Goal: Communication & Community: Participate in discussion

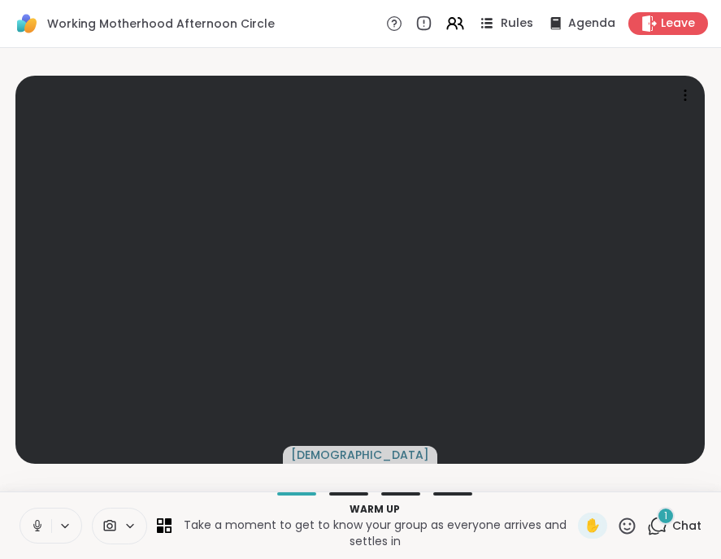
click at [481, 21] on icon at bounding box center [487, 23] width 20 height 20
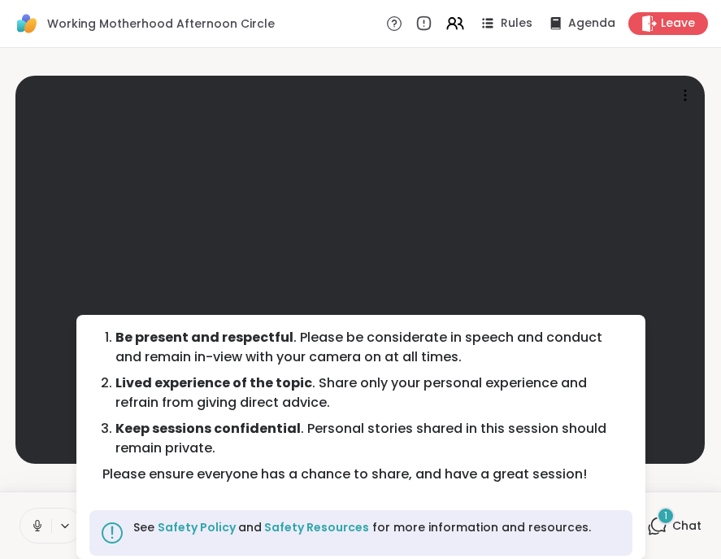
scroll to position [53, 0]
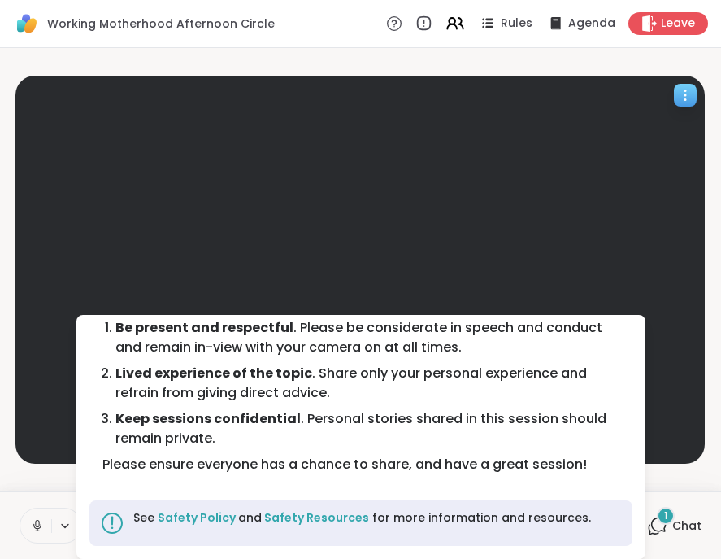
click at [604, 255] on video at bounding box center [360, 270] width 690 height 388
click at [696, 481] on video-player-container "[DEMOGRAPHIC_DATA]" at bounding box center [361, 269] width 702 height 430
click at [485, 26] on icon at bounding box center [489, 27] width 8 height 2
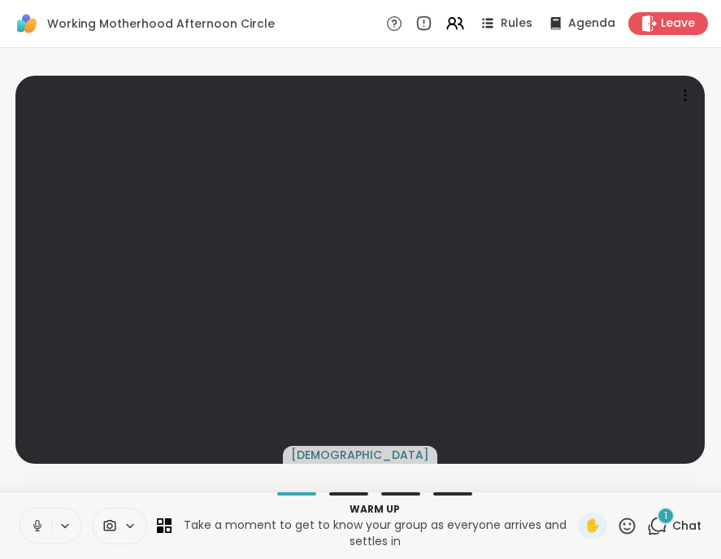
click at [677, 529] on span "Chat" at bounding box center [687, 525] width 29 height 16
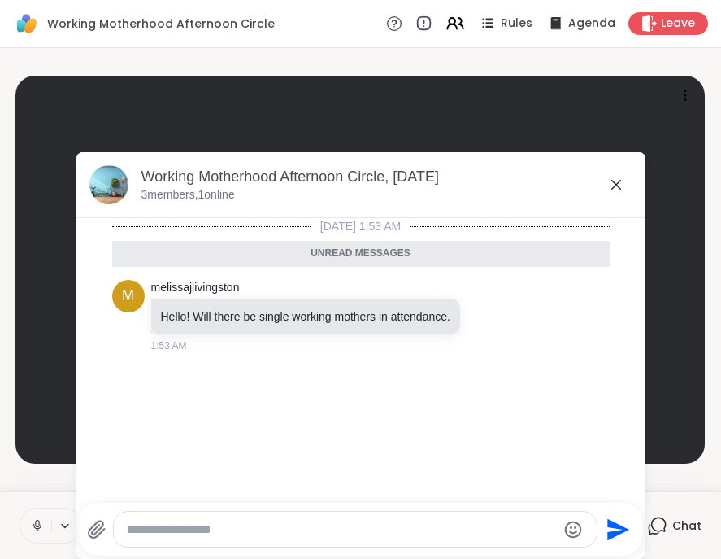
click at [254, 532] on textarea "Type your message" at bounding box center [342, 529] width 430 height 16
type textarea "**********"
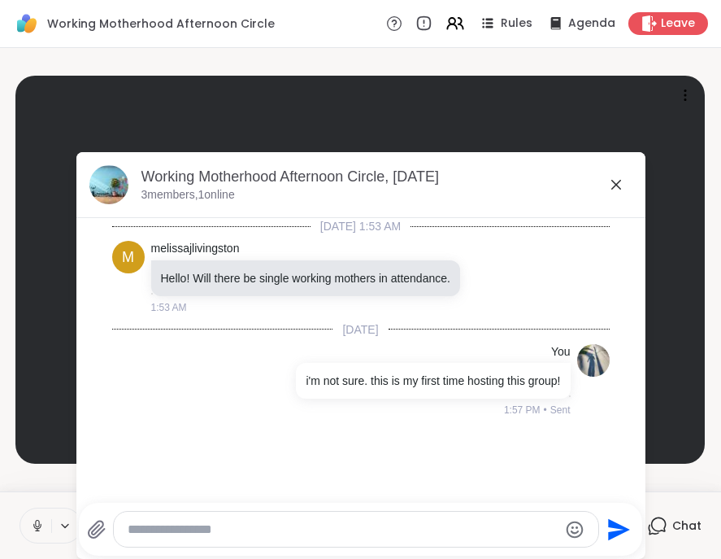
click at [612, 176] on icon at bounding box center [617, 185] width 20 height 20
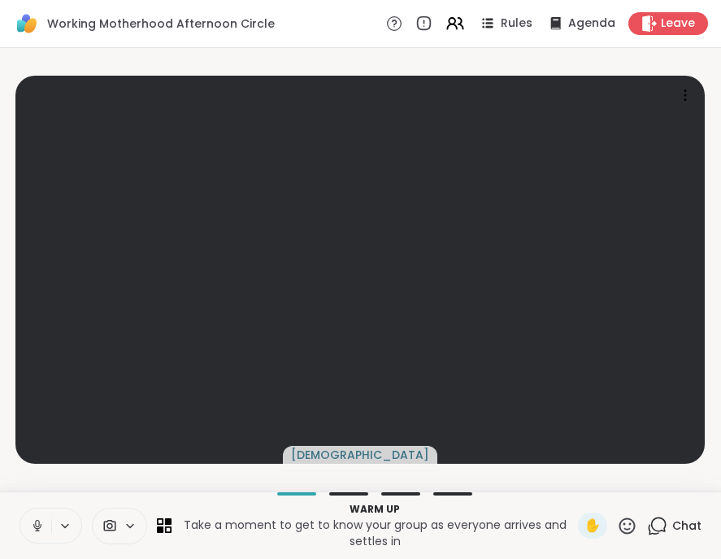
click at [40, 522] on icon at bounding box center [37, 525] width 15 height 15
click at [568, 20] on span "Agenda" at bounding box center [593, 23] width 50 height 17
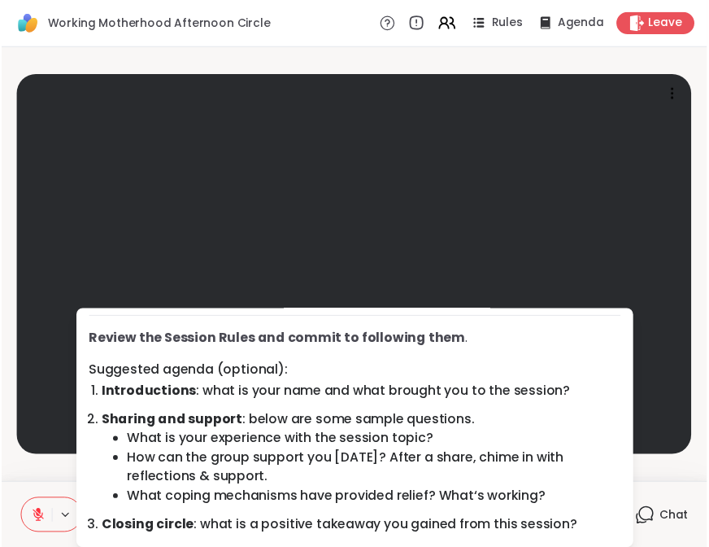
scroll to position [68, 0]
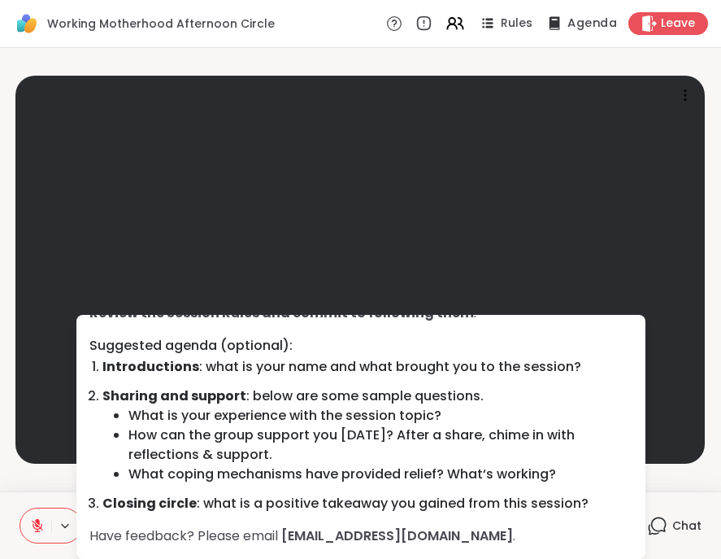
click at [568, 25] on span "Agenda" at bounding box center [593, 23] width 50 height 17
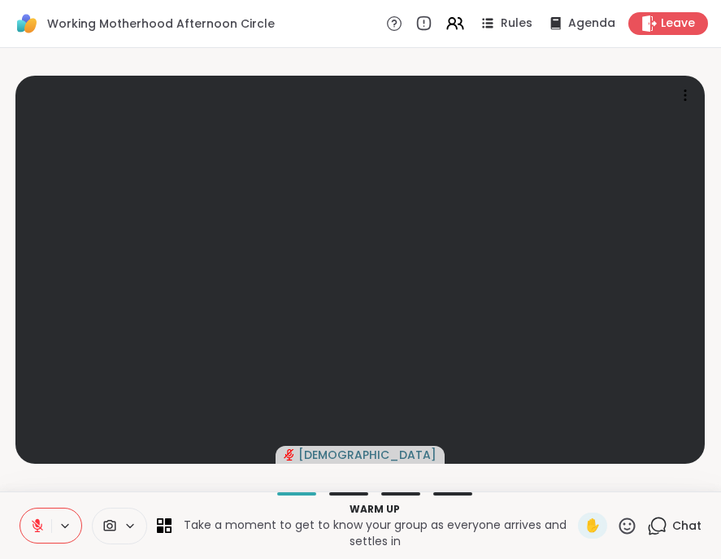
click at [665, 516] on div "Chat" at bounding box center [674, 525] width 54 height 26
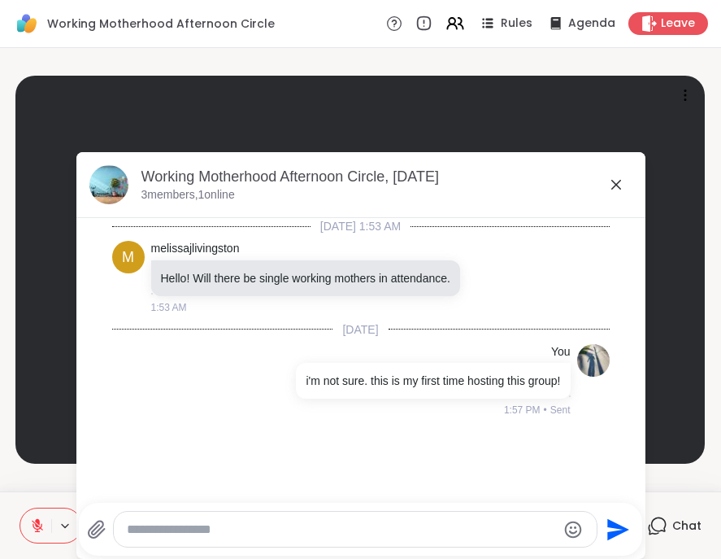
click at [612, 183] on icon at bounding box center [617, 185] width 10 height 10
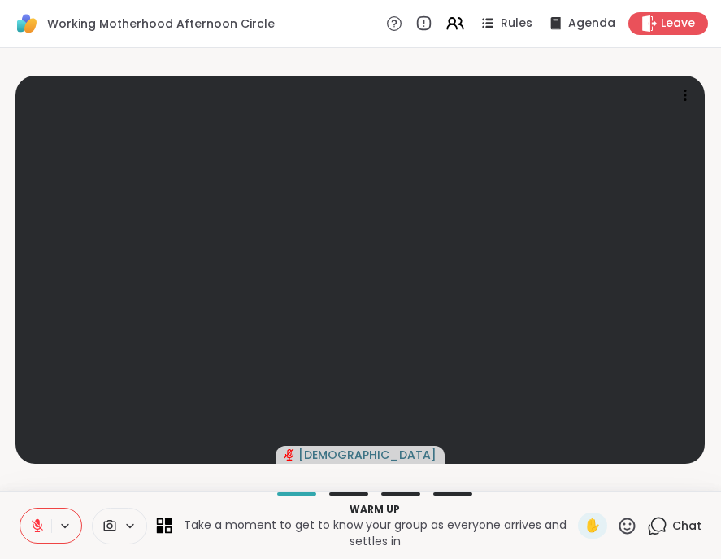
click at [169, 521] on icon at bounding box center [168, 521] width 7 height 7
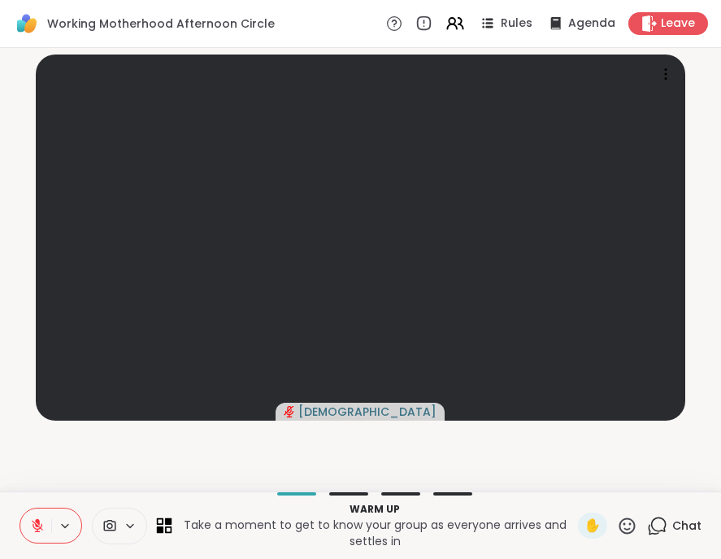
click at [169, 521] on icon at bounding box center [168, 521] width 7 height 7
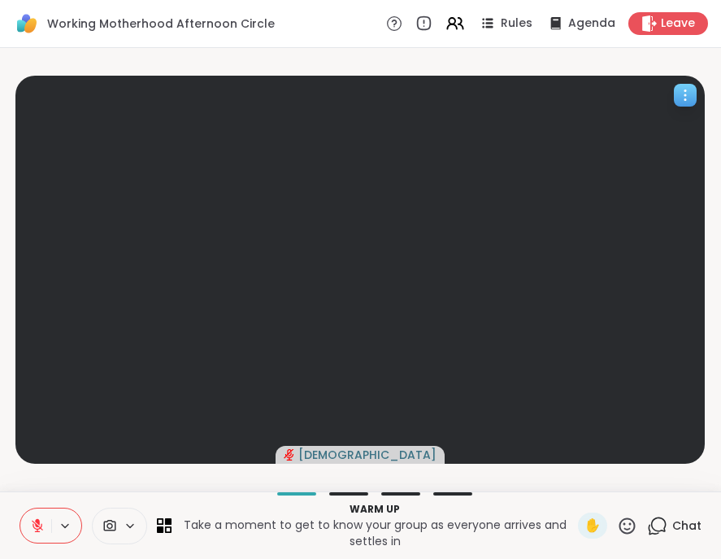
click at [679, 106] on div at bounding box center [685, 95] width 23 height 23
click at [445, 22] on icon at bounding box center [455, 23] width 20 height 20
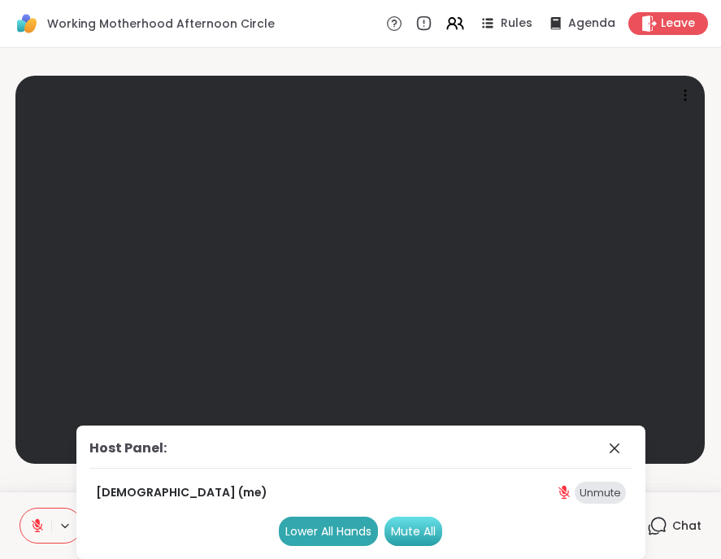
click at [413, 525] on div "Mute All" at bounding box center [414, 530] width 58 height 29
click at [294, 523] on div "Lower All Hands" at bounding box center [328, 530] width 99 height 29
click at [608, 444] on icon at bounding box center [615, 448] width 20 height 20
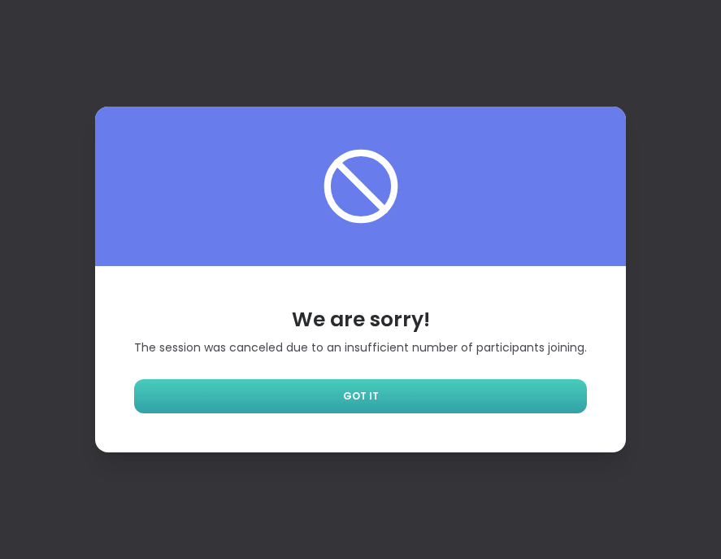
click at [555, 403] on link "GOT IT" at bounding box center [360, 396] width 453 height 34
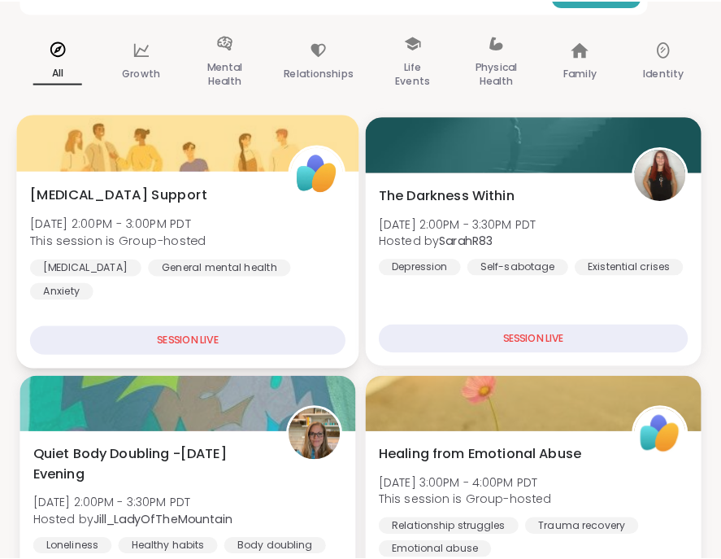
scroll to position [244, 0]
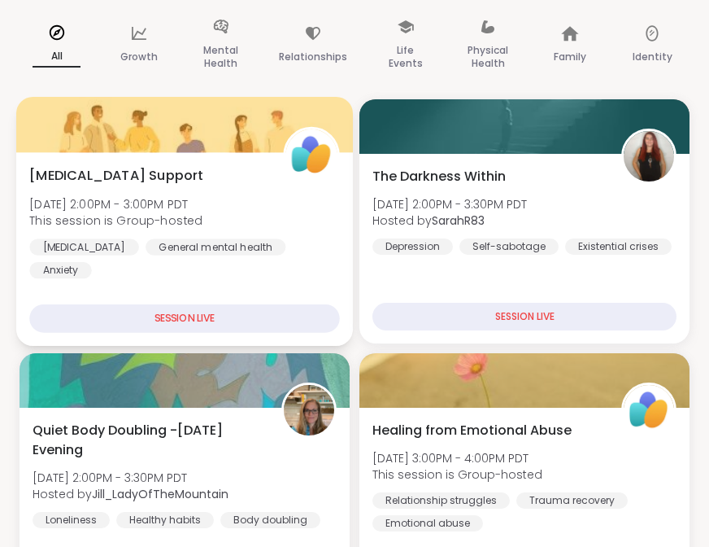
click at [234, 311] on div "SESSION LIVE" at bounding box center [184, 318] width 310 height 28
click at [236, 334] on div "[MEDICAL_DATA] Support [DATE] 2:00PM - 3:00PM PDT This session is Group-hosted …" at bounding box center [184, 249] width 337 height 194
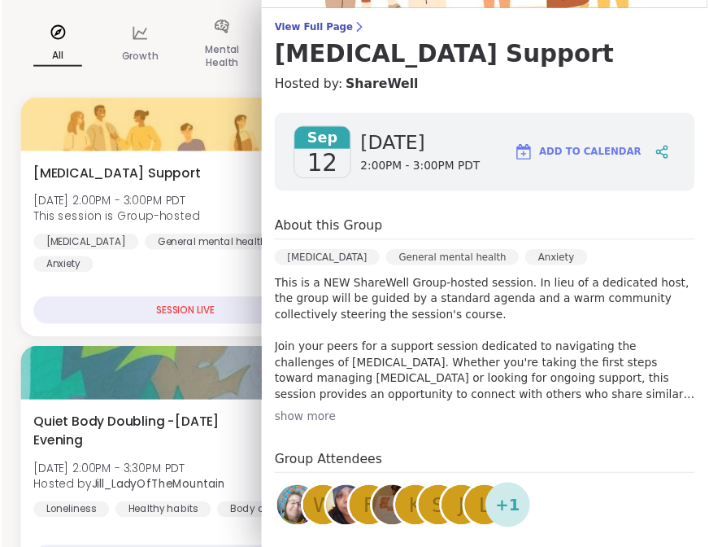
scroll to position [0, 0]
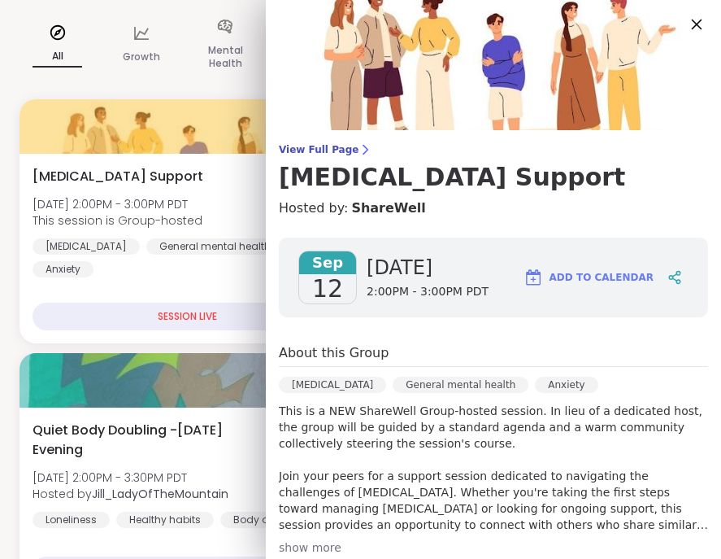
click at [686, 27] on icon at bounding box center [696, 24] width 20 height 20
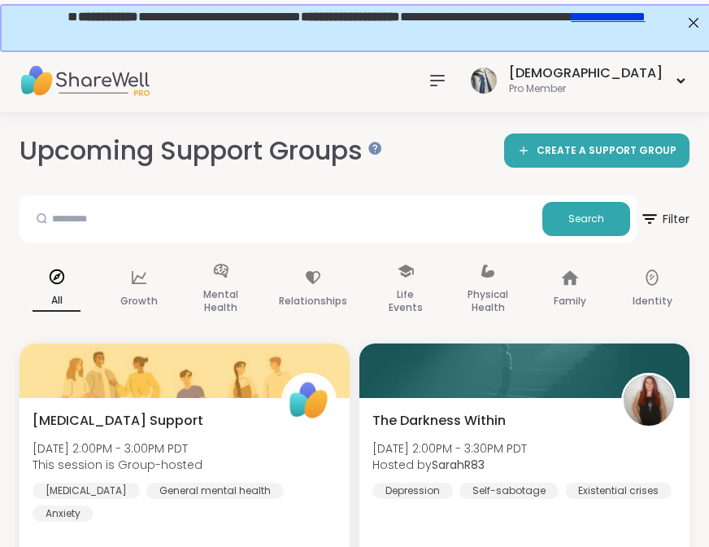
drag, startPoint x: 713, startPoint y: 359, endPoint x: 696, endPoint y: 28, distance: 330.6
click at [606, 145] on span "CREATE A SUPPORT GROUP" at bounding box center [607, 151] width 140 height 14
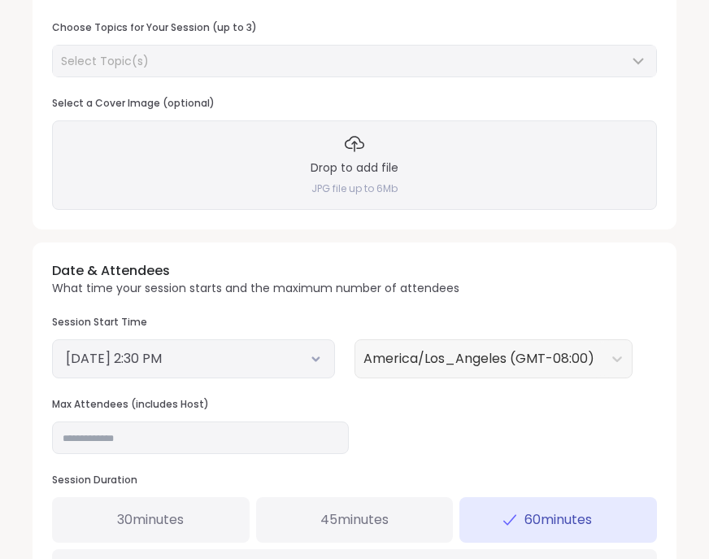
scroll to position [488, 0]
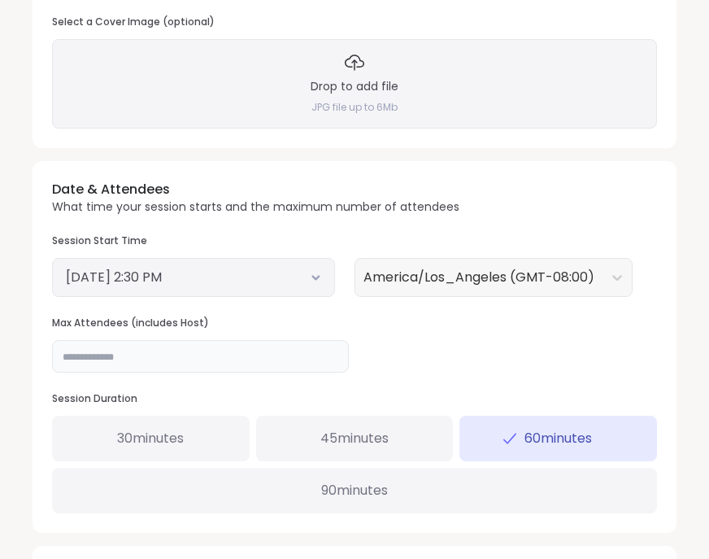
click at [93, 363] on input "**" at bounding box center [200, 356] width 297 height 33
type input "*"
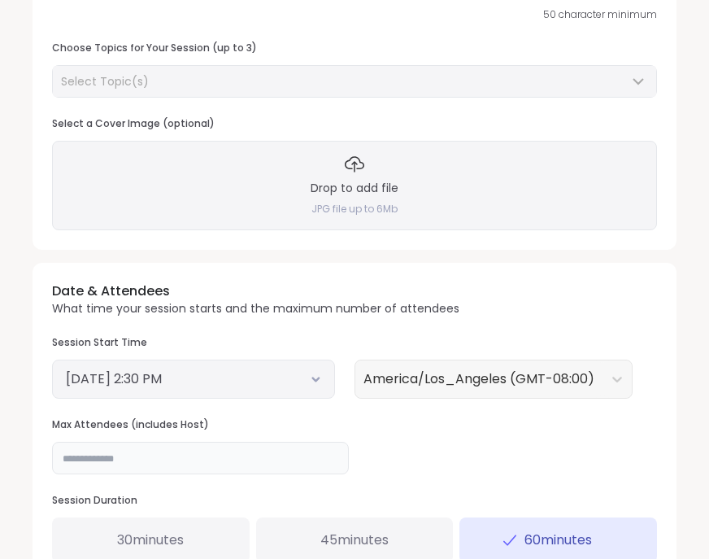
scroll to position [0, 0]
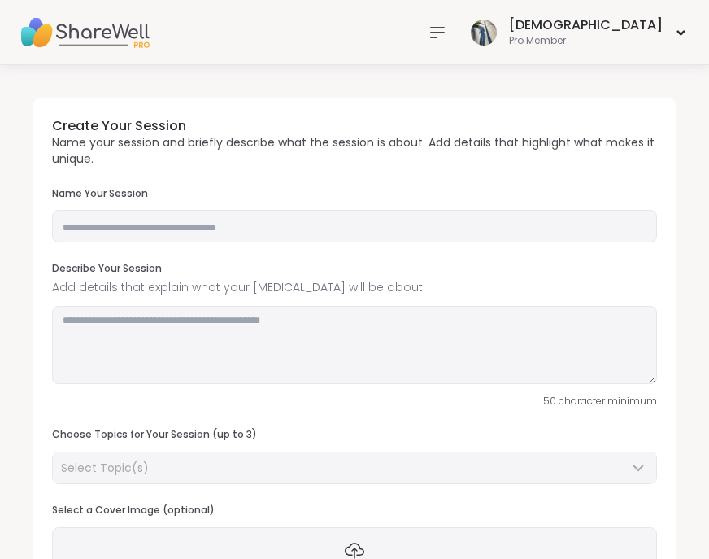
type input "**"
click at [140, 220] on input "text" at bounding box center [354, 226] width 605 height 33
type input "**********"
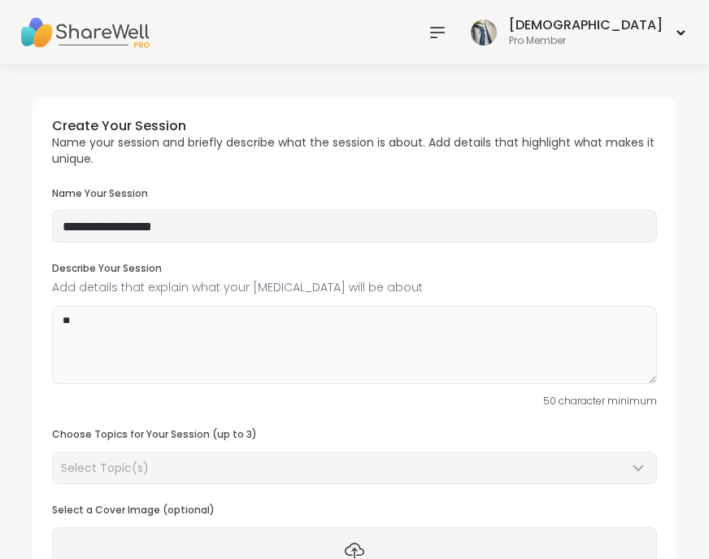
type textarea "*"
type textarea "**********"
click at [214, 233] on input "**********" at bounding box center [354, 226] width 605 height 33
type input "**********"
click at [351, 368] on textarea "**********" at bounding box center [354, 345] width 605 height 78
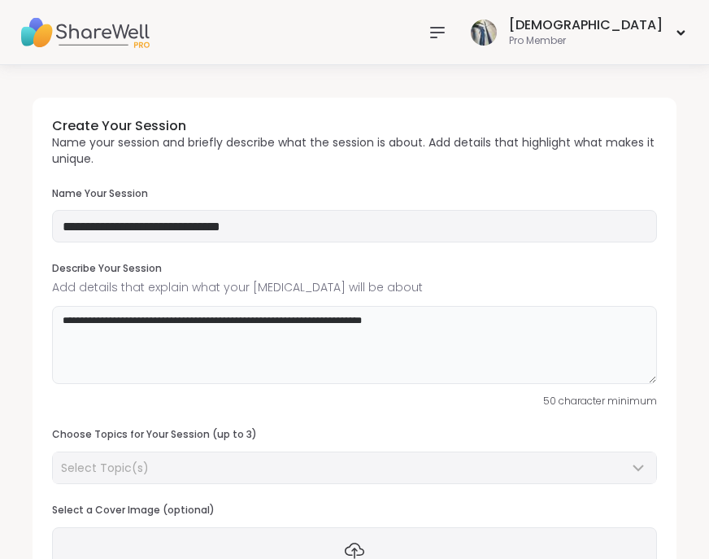
scroll to position [407, 0]
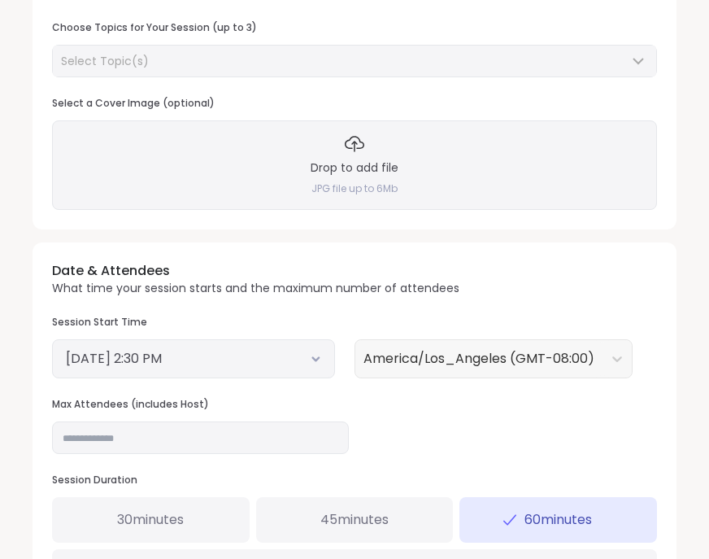
type textarea "**********"
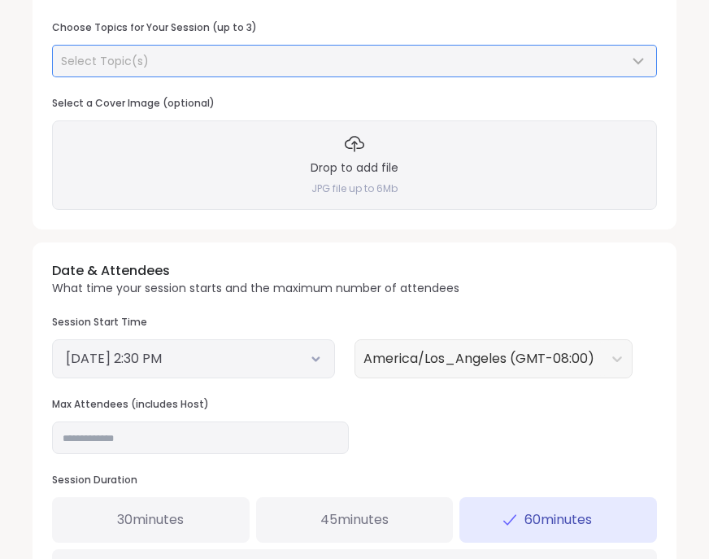
click at [151, 58] on div "Select Topic(s)" at bounding box center [345, 61] width 568 height 16
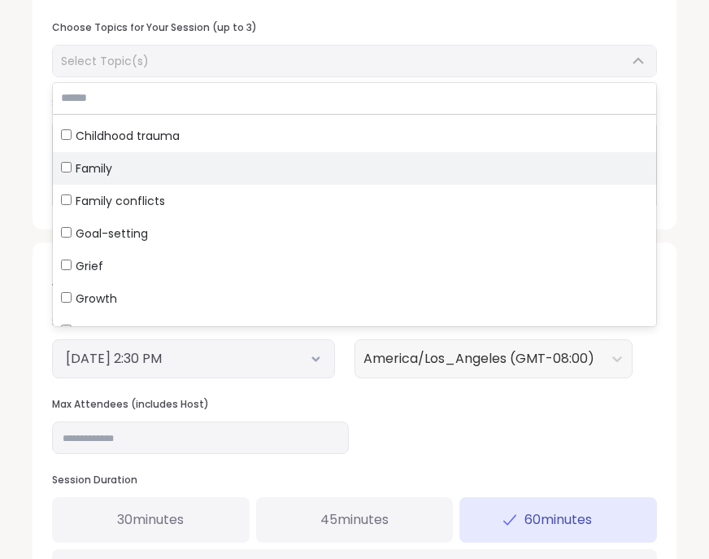
scroll to position [244, 0]
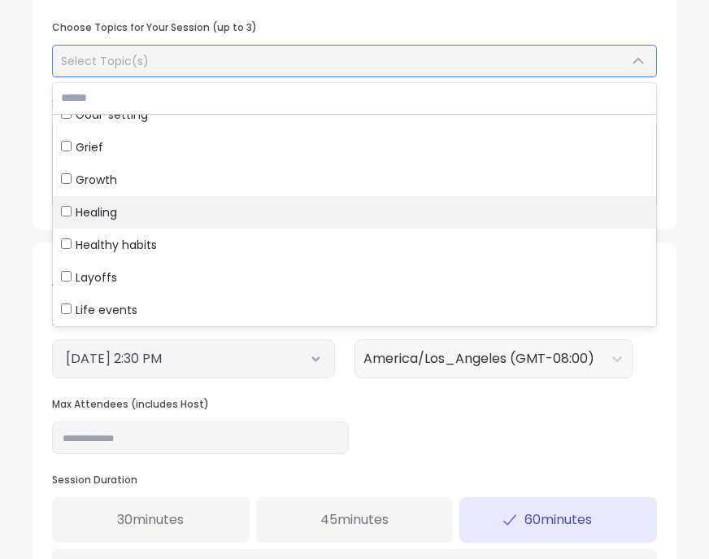
click at [111, 219] on span "Healing" at bounding box center [96, 212] width 41 height 16
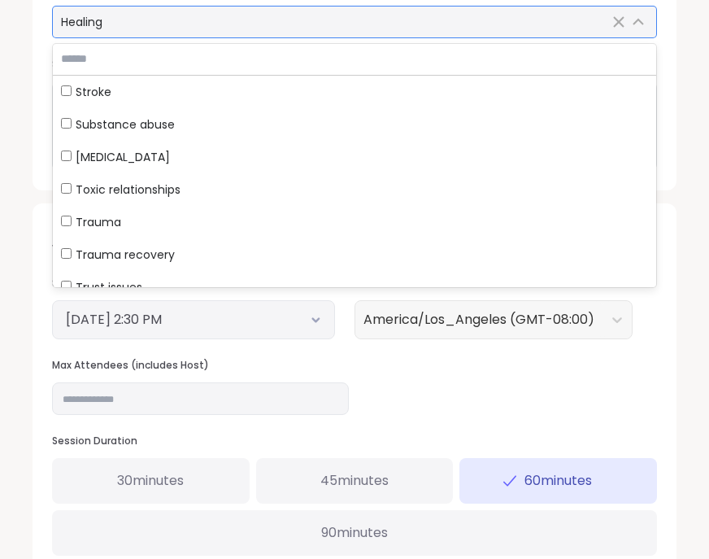
scroll to position [4733, 0]
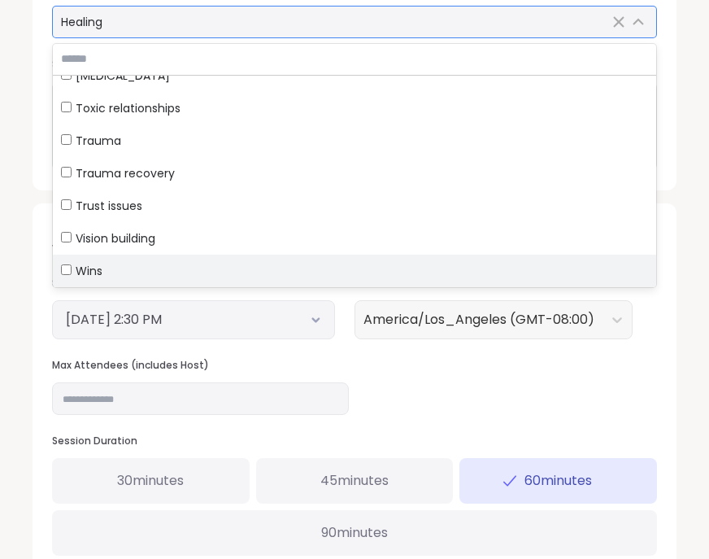
click at [68, 258] on label "Wins" at bounding box center [354, 271] width 603 height 33
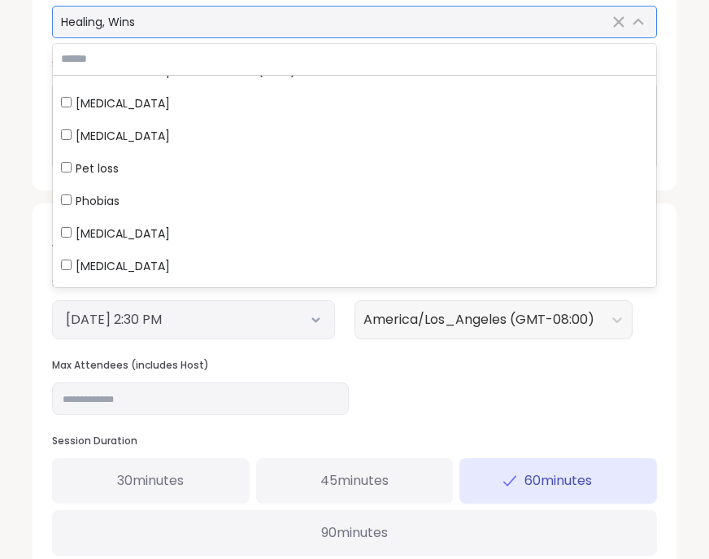
scroll to position [3432, 0]
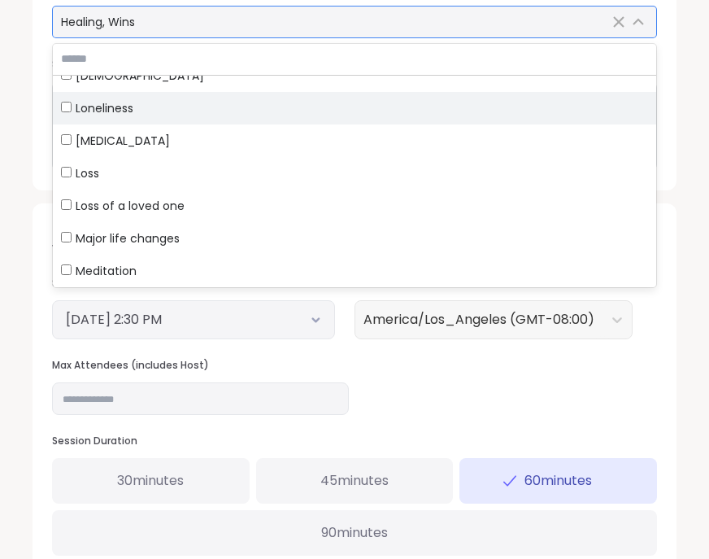
click at [119, 106] on span "Loneliness" at bounding box center [105, 108] width 58 height 16
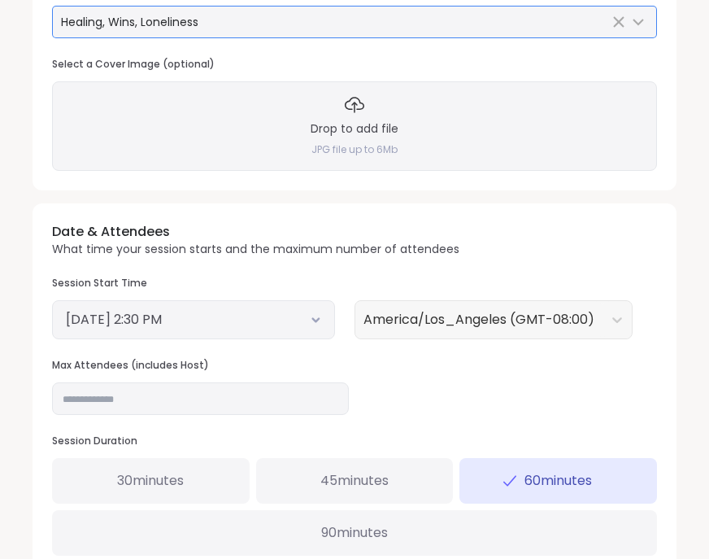
click at [573, 368] on div "Date & Attendees What time your session starts and the maximum number of attend…" at bounding box center [355, 388] width 644 height 371
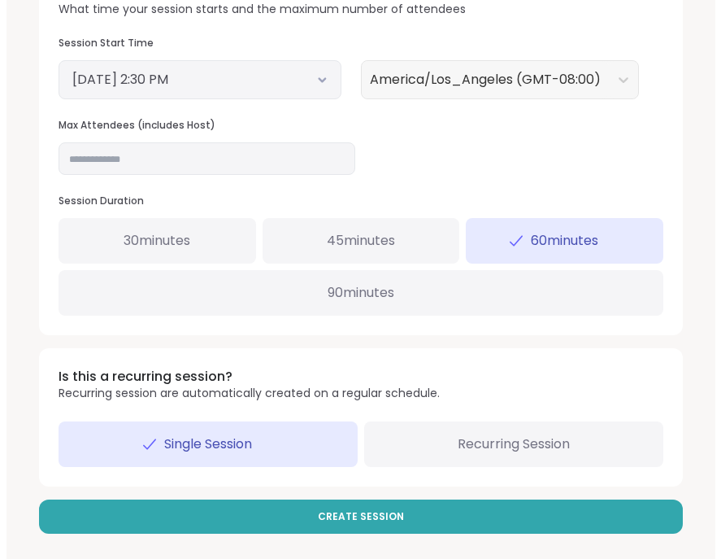
scroll to position [690, 0]
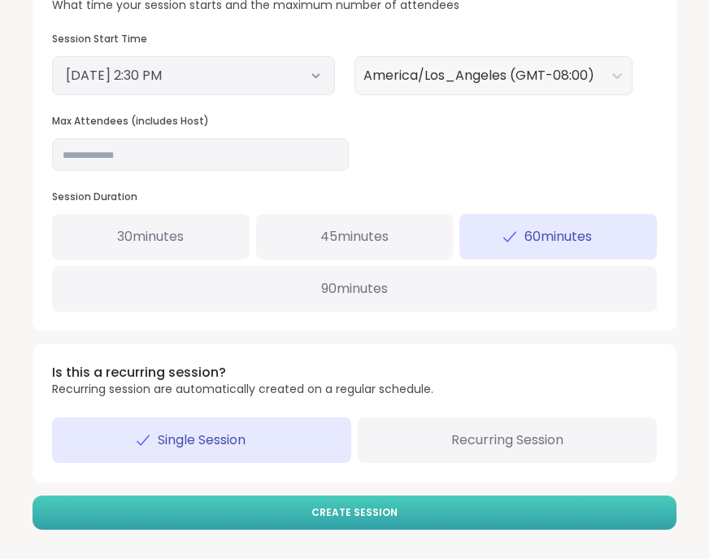
click at [365, 517] on span "Create Session" at bounding box center [354, 512] width 86 height 15
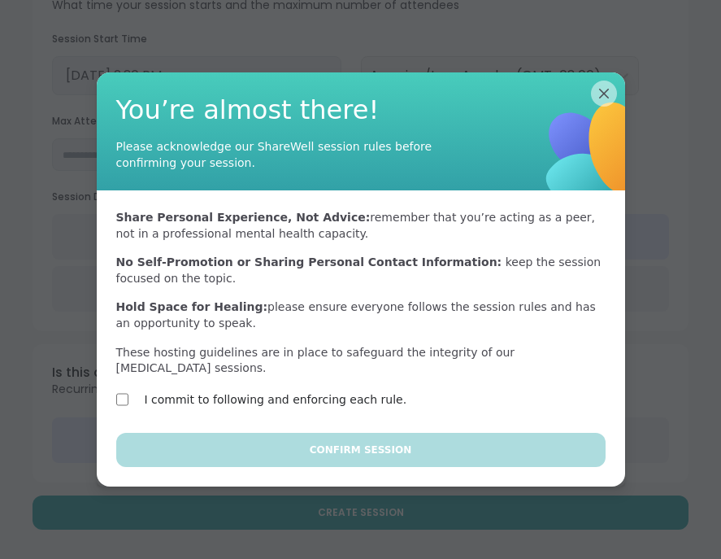
click at [197, 390] on label "I commit to following and enforcing each rule." at bounding box center [276, 400] width 263 height 20
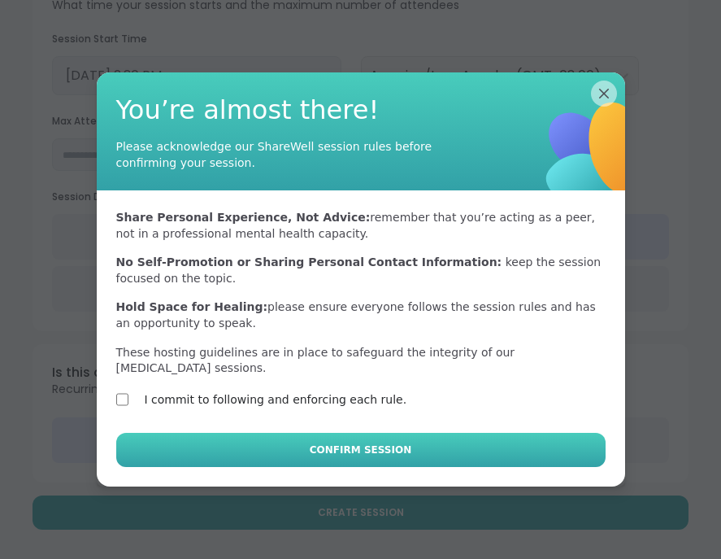
click at [297, 439] on button "Confirm Session" at bounding box center [361, 450] width 490 height 34
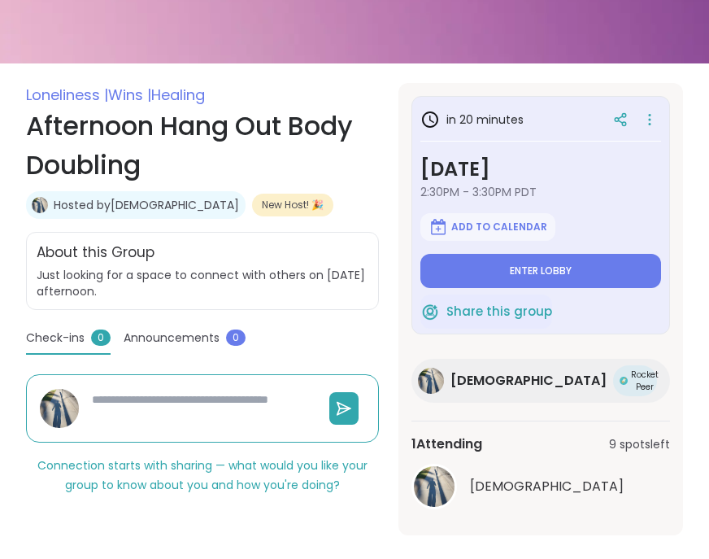
scroll to position [232, 0]
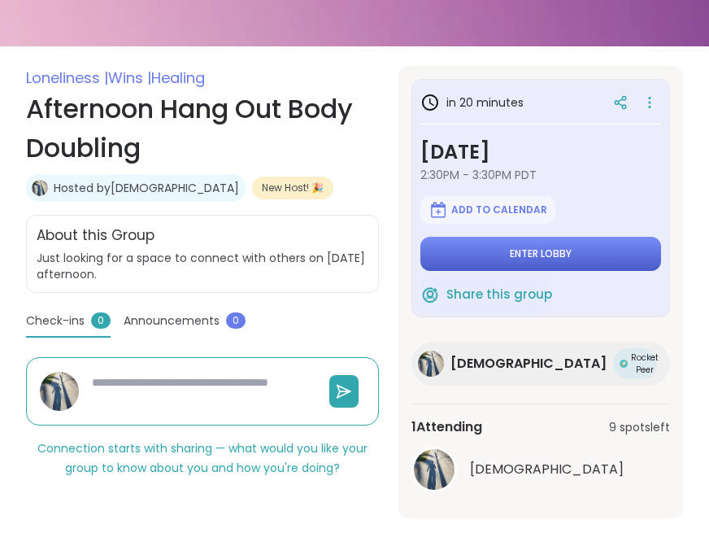
click at [539, 248] on span "Enter lobby" at bounding box center [541, 253] width 62 height 13
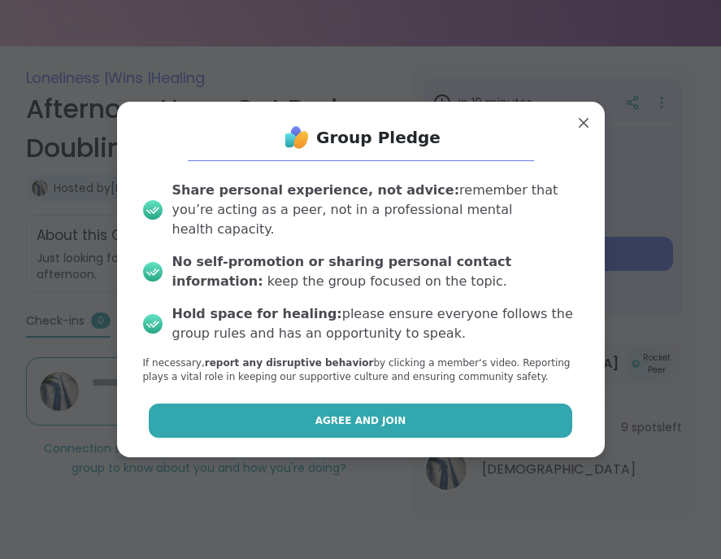
click at [500, 409] on button "Agree and Join" at bounding box center [361, 420] width 424 height 34
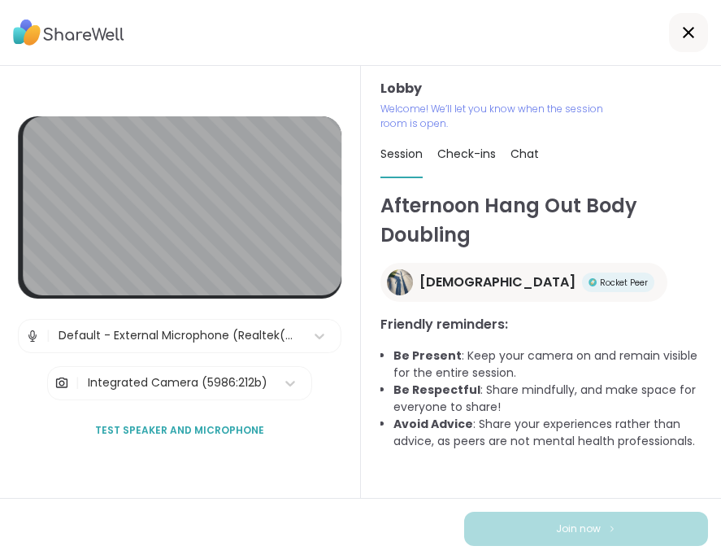
click at [446, 166] on div "Check-ins" at bounding box center [467, 154] width 59 height 46
type textarea "*"
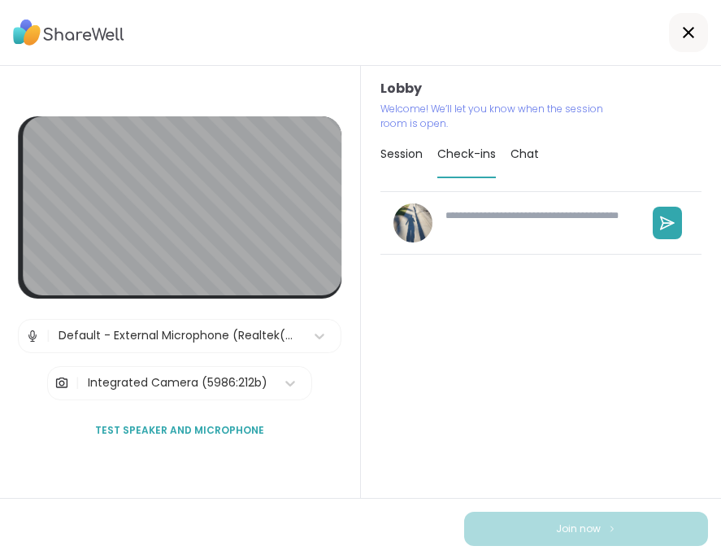
click at [533, 155] on div "Session Check-ins Chat" at bounding box center [542, 154] width 322 height 47
click at [527, 153] on span "Chat" at bounding box center [525, 154] width 28 height 16
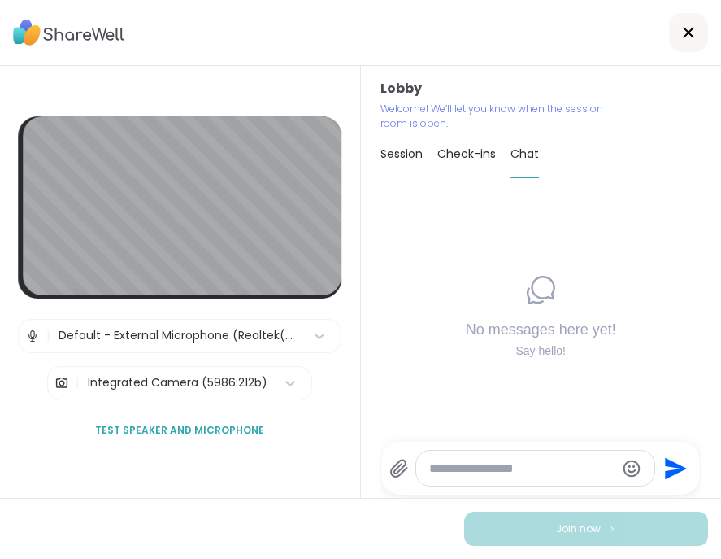
click at [395, 155] on span "Session" at bounding box center [402, 154] width 42 height 16
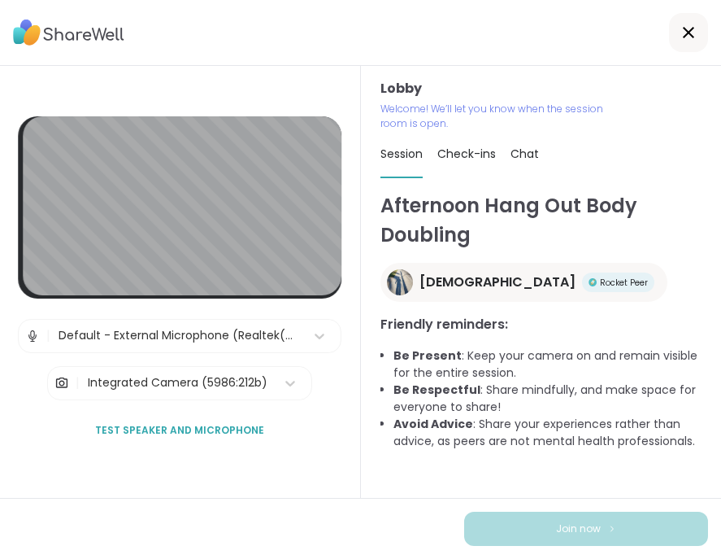
click at [600, 277] on span "Rocket Peer" at bounding box center [624, 283] width 48 height 12
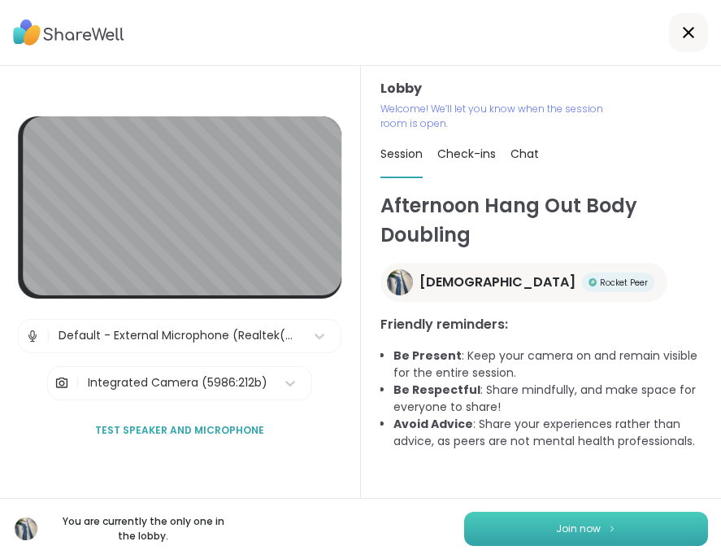
click at [616, 538] on button "Join now" at bounding box center [586, 529] width 244 height 34
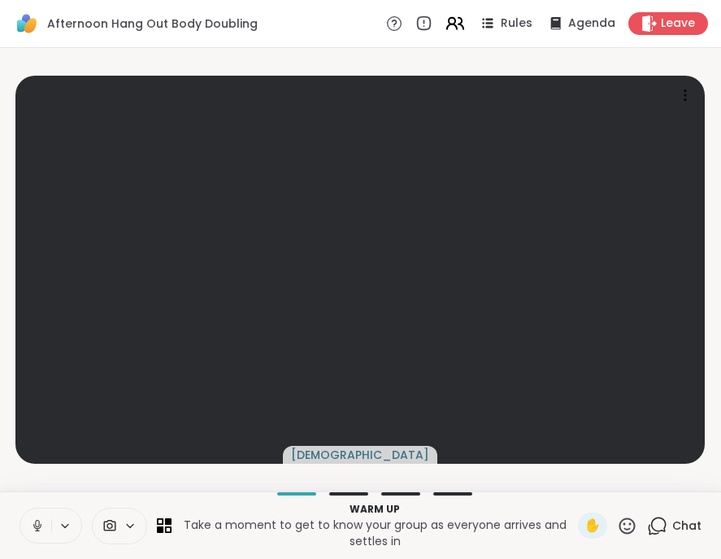
click at [449, 24] on icon at bounding box center [452, 21] width 7 height 7
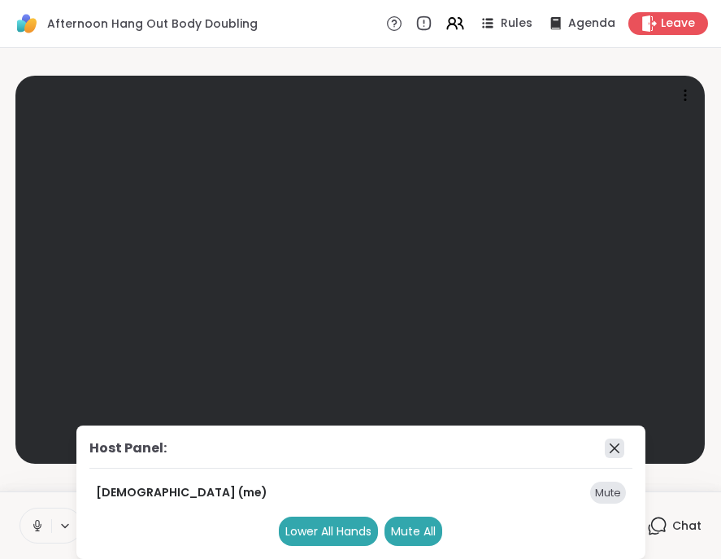
click at [609, 445] on icon at bounding box center [615, 448] width 20 height 20
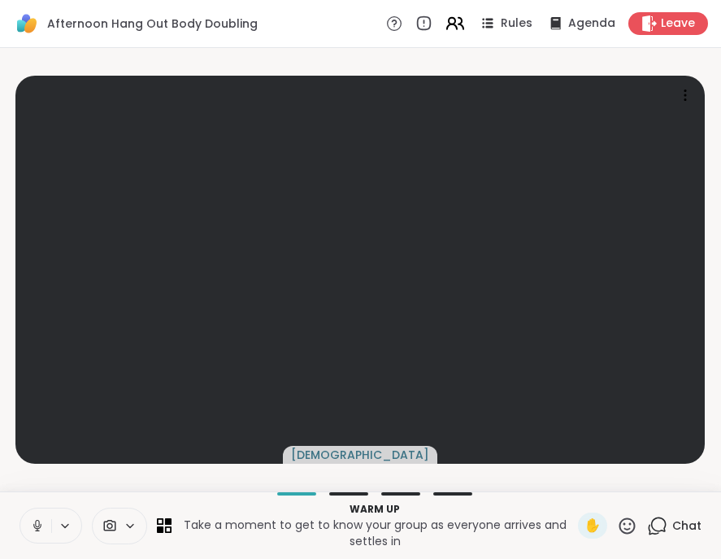
click at [451, 20] on icon at bounding box center [455, 23] width 20 height 20
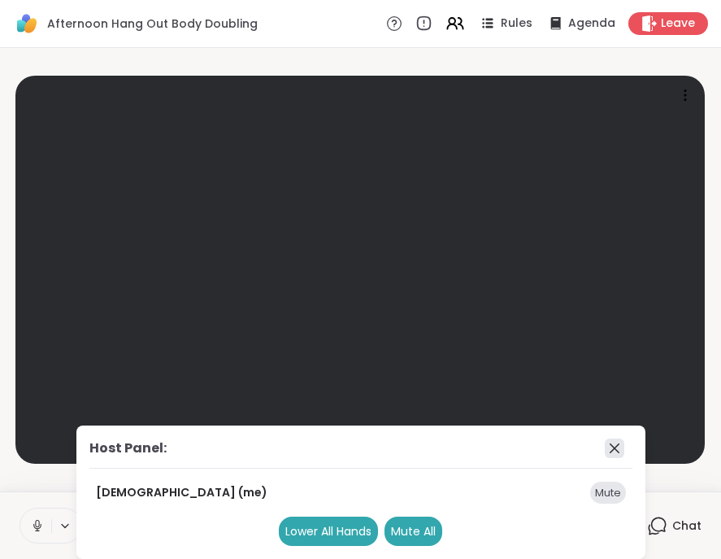
click at [610, 445] on icon at bounding box center [615, 448] width 20 height 20
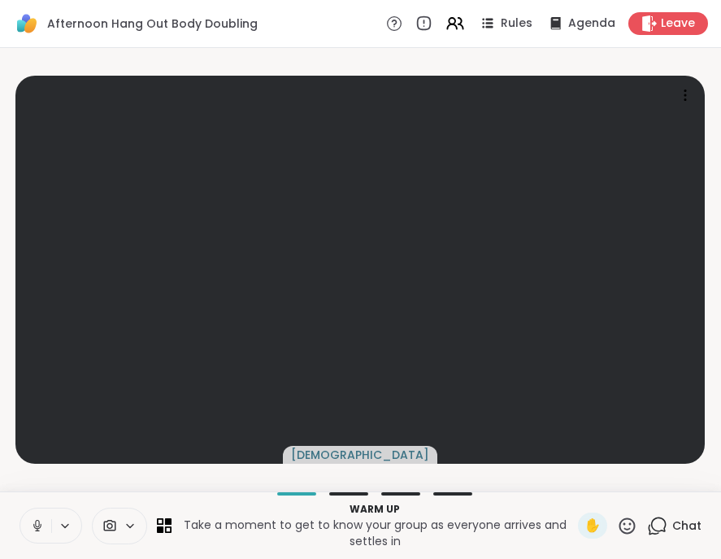
click at [673, 523] on span "Chat" at bounding box center [687, 525] width 29 height 16
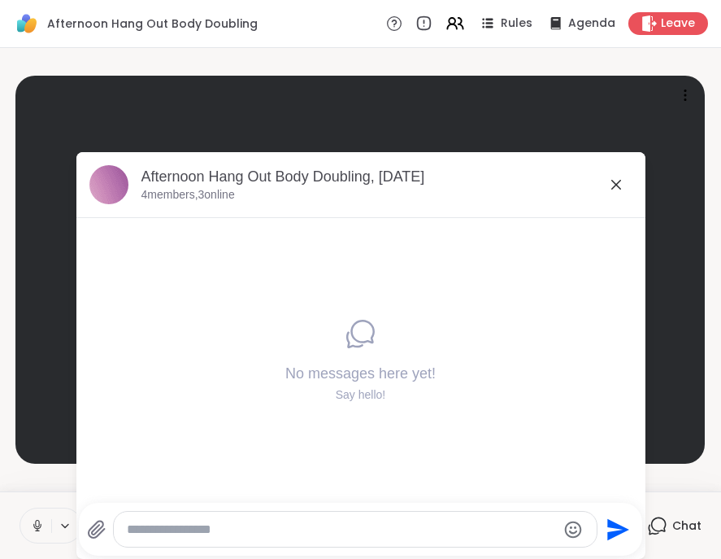
click at [216, 525] on textarea "Type your message" at bounding box center [342, 529] width 430 height 16
type textarea "**********"
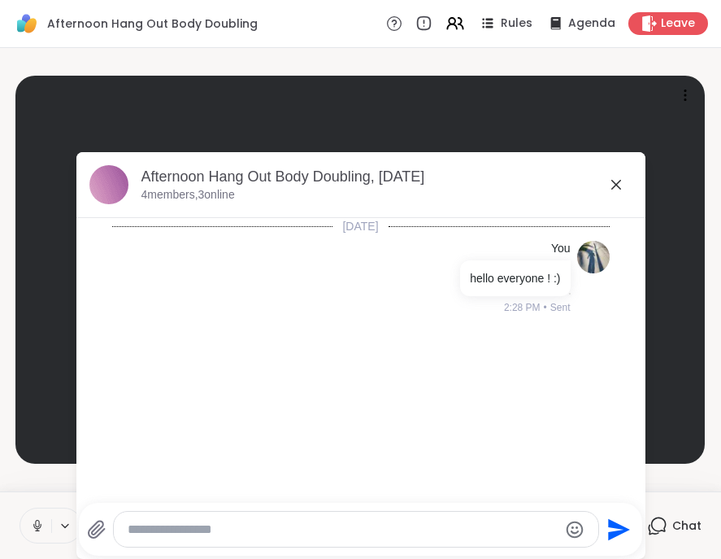
click at [612, 187] on icon at bounding box center [617, 185] width 10 height 10
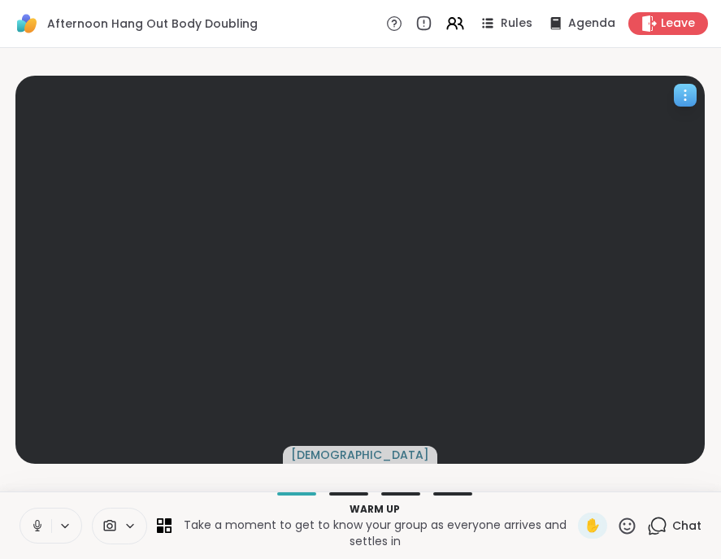
click at [682, 100] on icon at bounding box center [685, 95] width 16 height 16
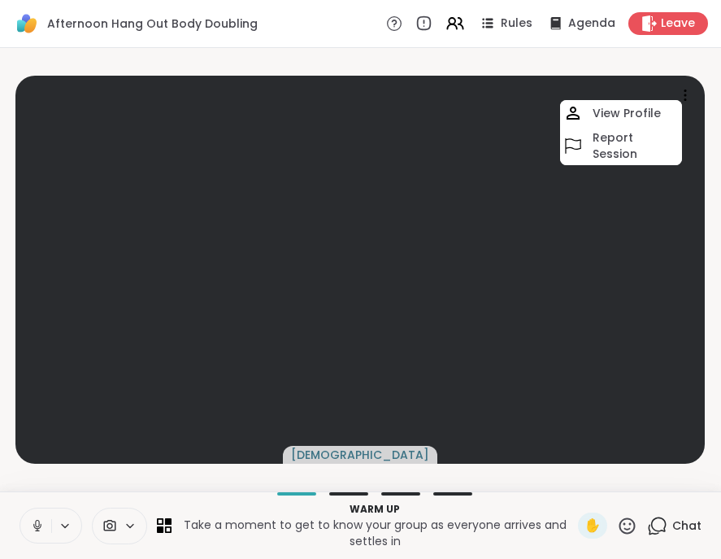
click at [415, 538] on p "Take a moment to get to know your group as everyone arrives and settles in" at bounding box center [374, 532] width 387 height 33
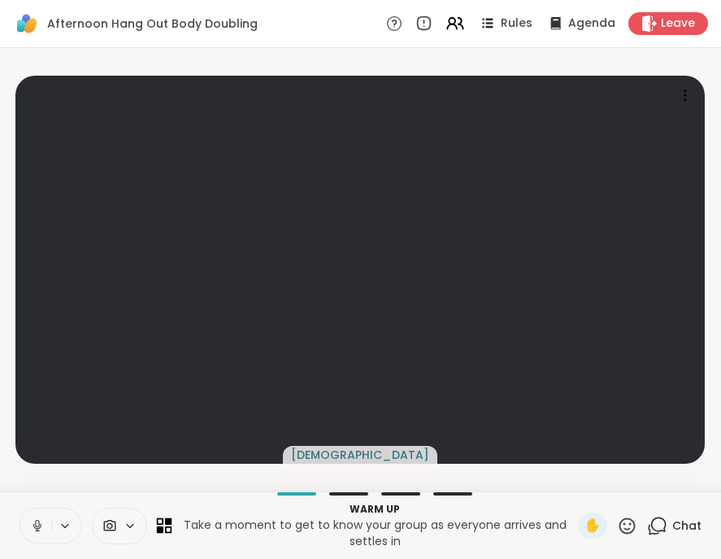
click at [161, 525] on icon at bounding box center [164, 525] width 15 height 15
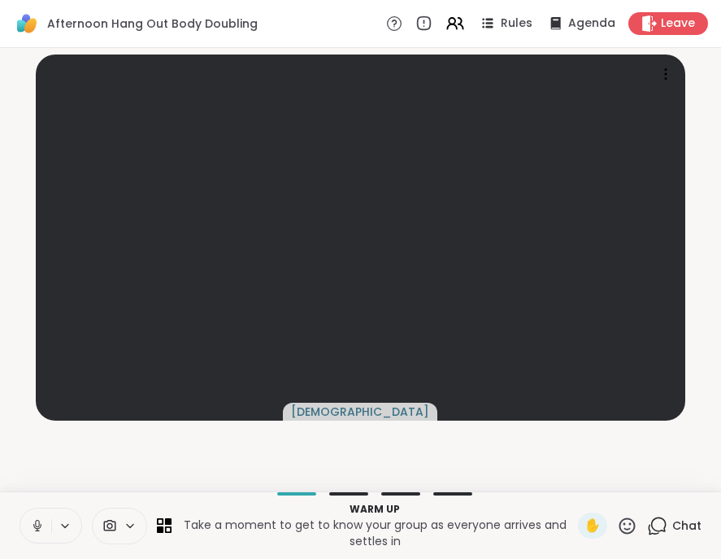
click at [476, 467] on div "[DEMOGRAPHIC_DATA]" at bounding box center [361, 269] width 702 height 430
click at [169, 528] on icon at bounding box center [164, 525] width 15 height 15
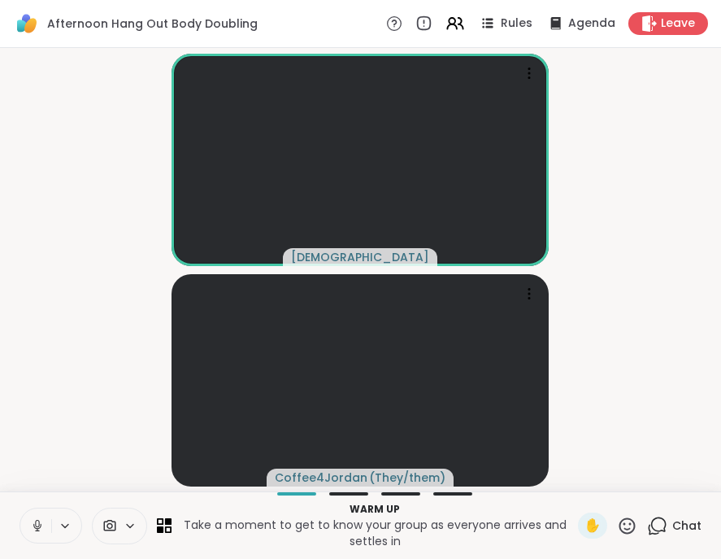
click at [673, 528] on span "Chat" at bounding box center [687, 525] width 29 height 16
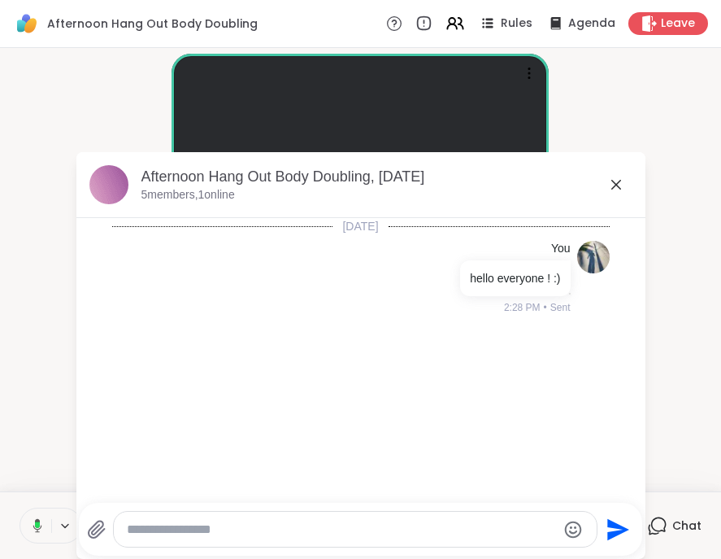
click at [607, 186] on icon at bounding box center [617, 185] width 20 height 20
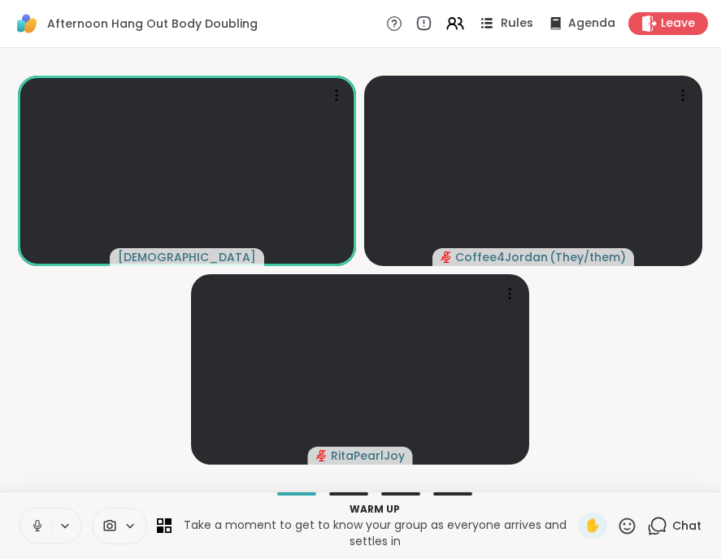
click at [501, 18] on span "Rules" at bounding box center [517, 23] width 33 height 17
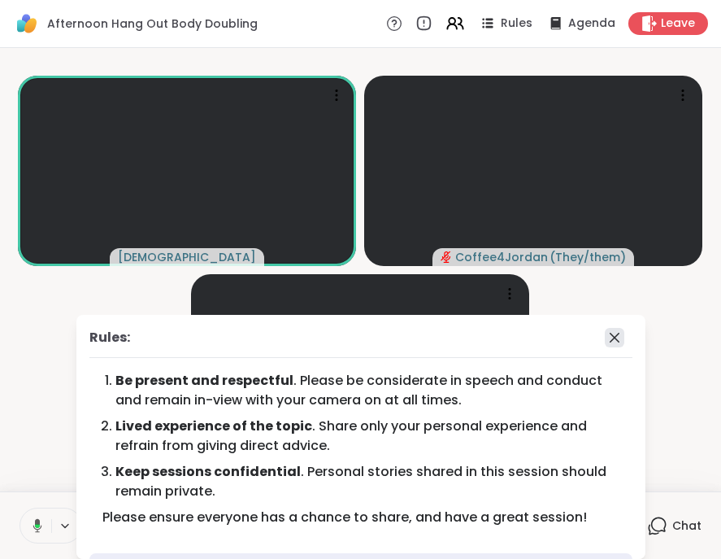
click at [605, 340] on icon at bounding box center [615, 338] width 20 height 20
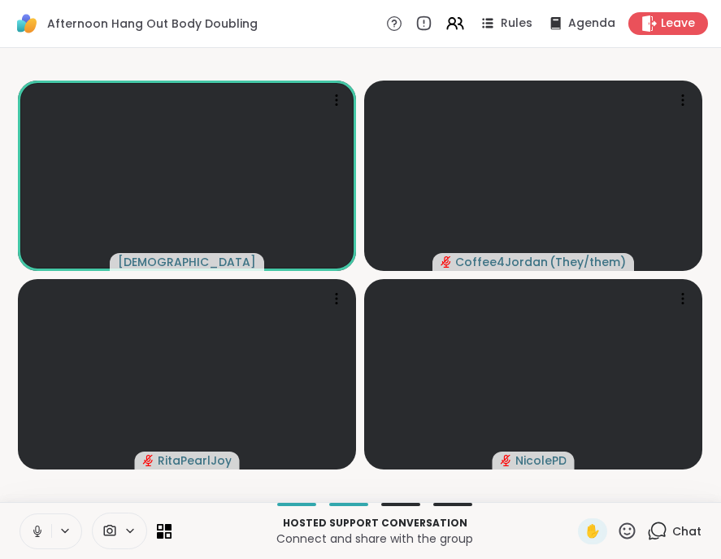
click at [33, 531] on icon at bounding box center [37, 531] width 15 height 15
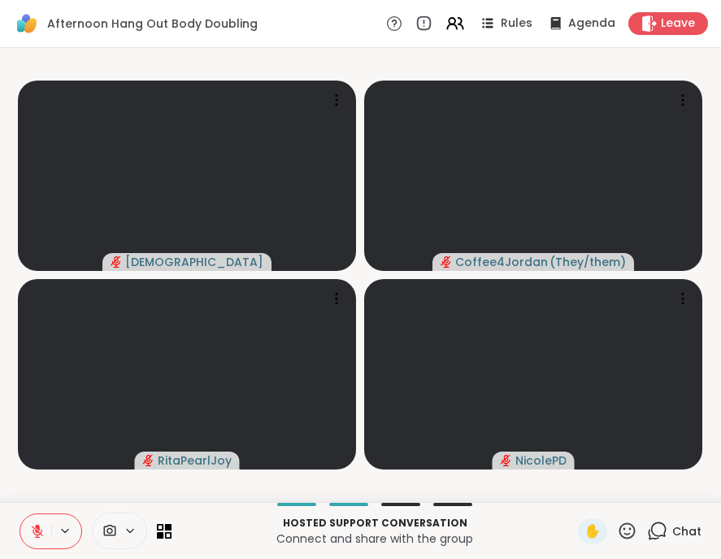
click at [31, 534] on icon at bounding box center [37, 531] width 15 height 15
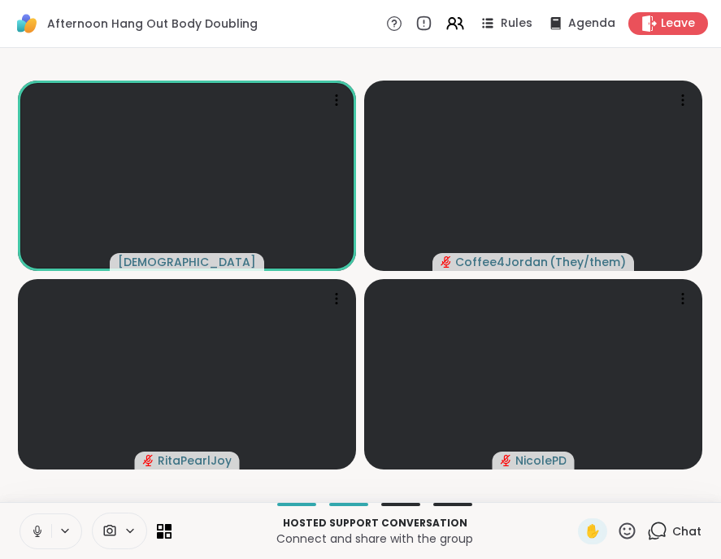
click at [35, 527] on icon at bounding box center [37, 531] width 15 height 15
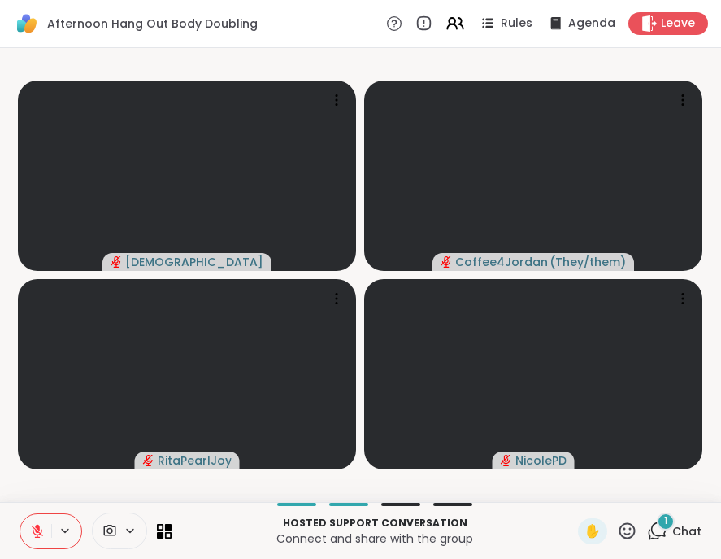
click at [662, 520] on div "1" at bounding box center [666, 521] width 18 height 18
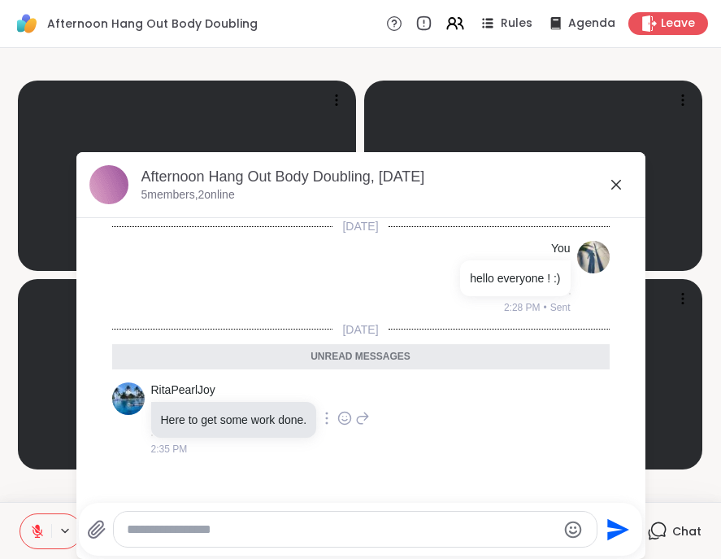
click at [341, 419] on icon at bounding box center [345, 418] width 15 height 16
click at [346, 389] on button "Select Reaction: Heart" at bounding box center [345, 392] width 33 height 33
click at [33, 522] on button at bounding box center [35, 531] width 31 height 34
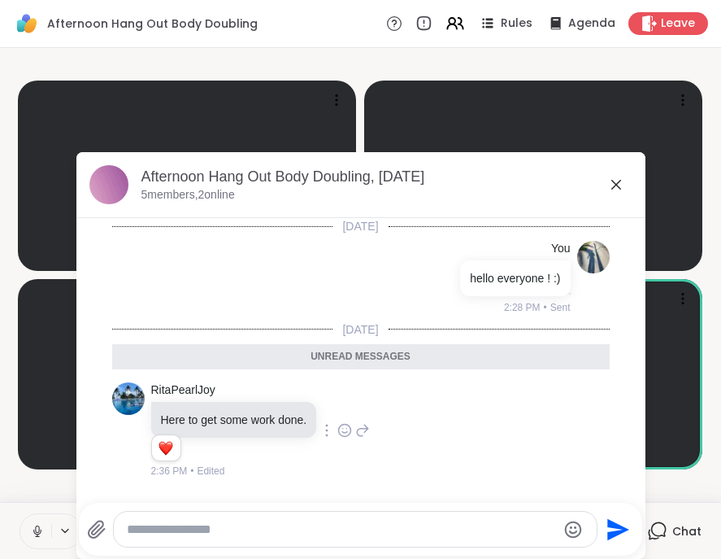
click at [609, 181] on icon at bounding box center [617, 185] width 20 height 20
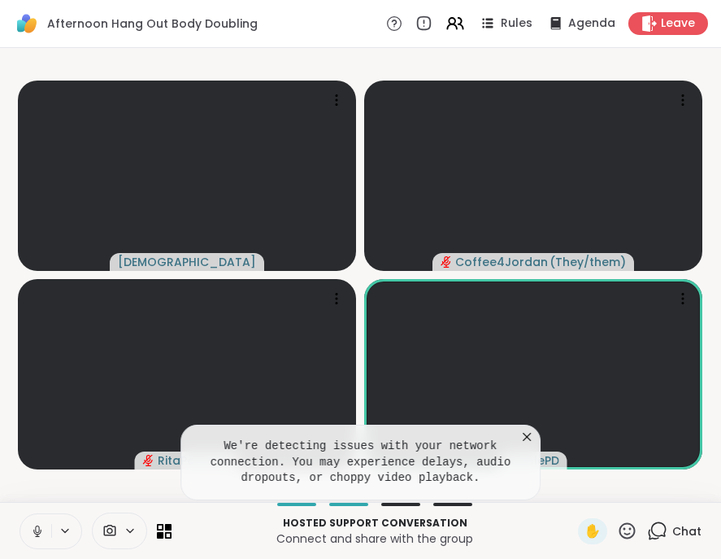
click at [651, 532] on icon at bounding box center [657, 530] width 20 height 20
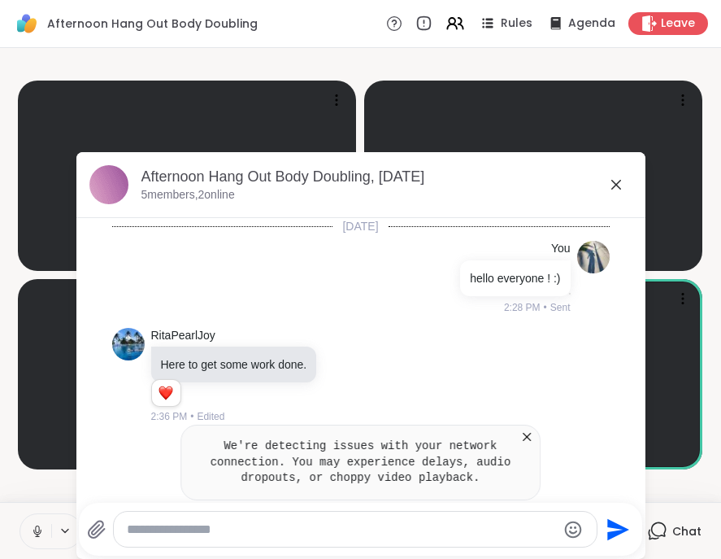
click at [211, 526] on textarea "Type your message" at bounding box center [342, 529] width 430 height 16
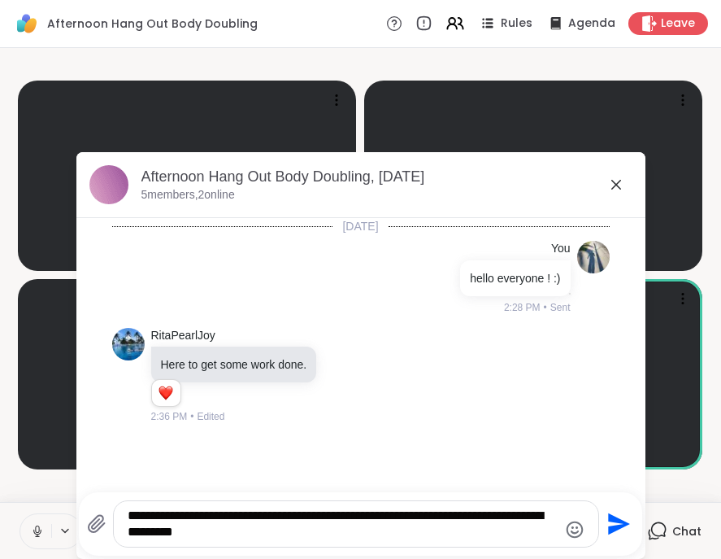
type textarea "**********"
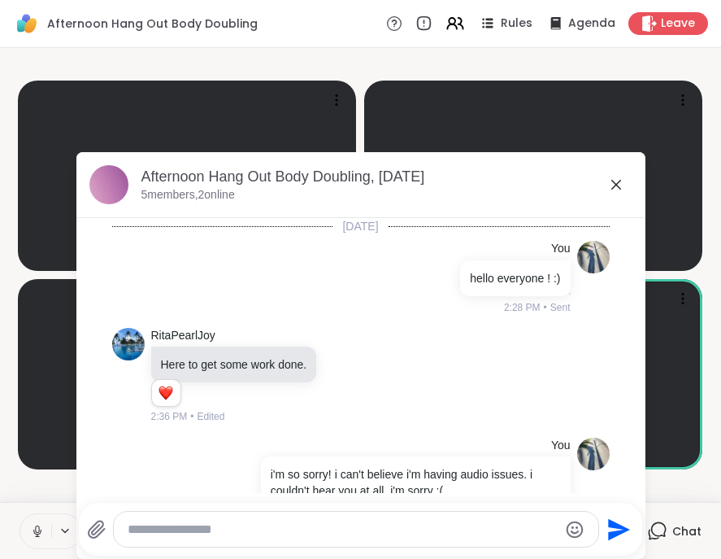
scroll to position [41, 0]
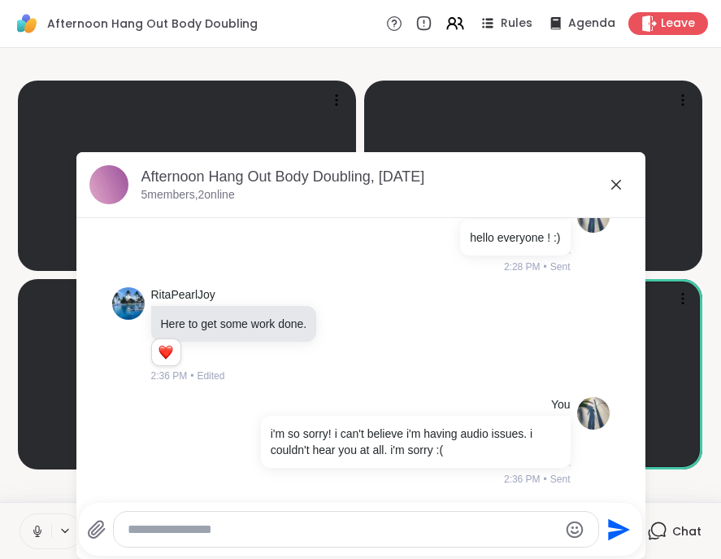
click at [616, 183] on icon at bounding box center [617, 185] width 20 height 20
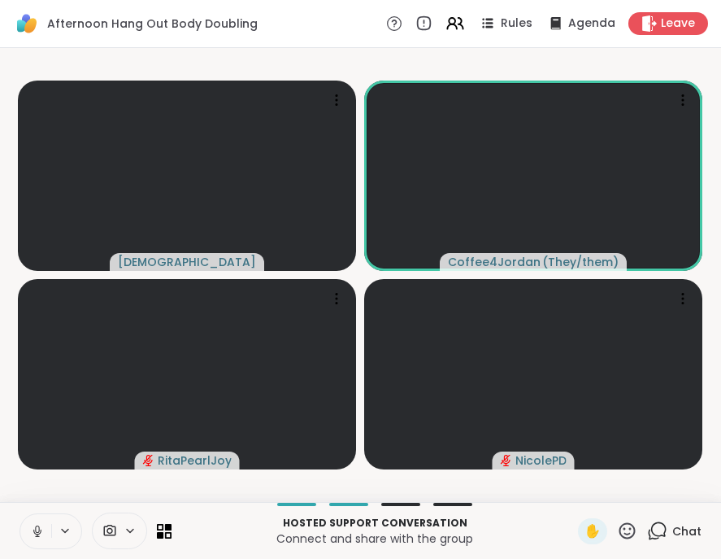
click at [651, 529] on icon at bounding box center [657, 530] width 20 height 20
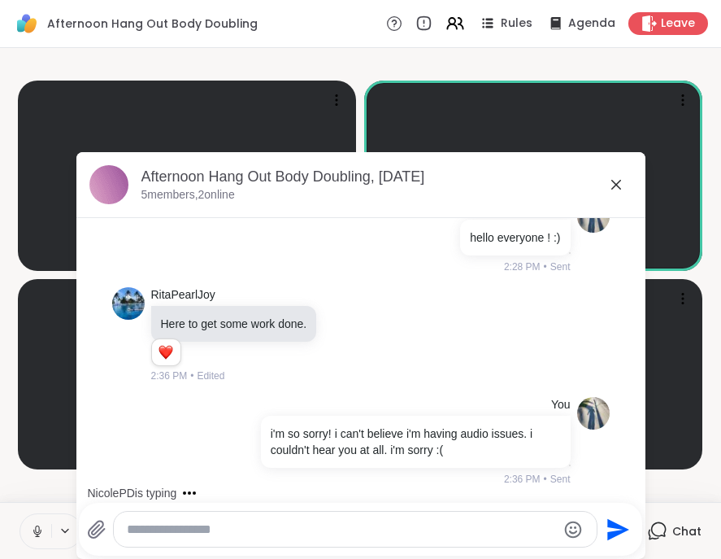
click at [451, 538] on div at bounding box center [355, 529] width 483 height 35
click at [457, 521] on textarea "Type your message" at bounding box center [342, 529] width 430 height 16
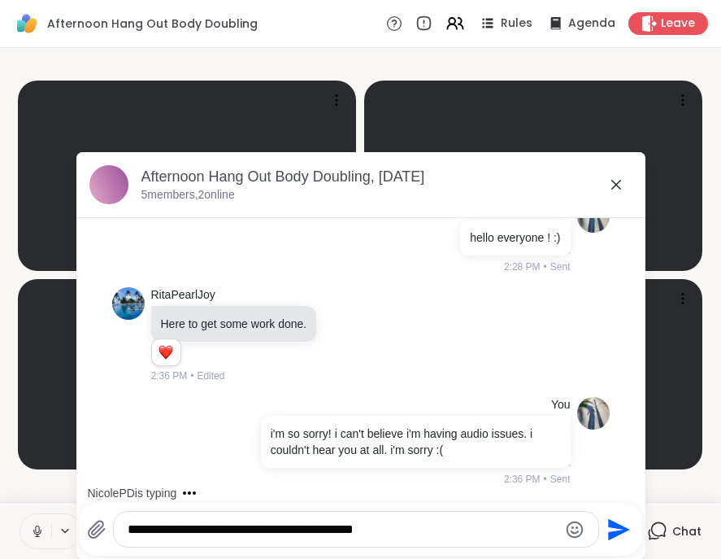
type textarea "**********"
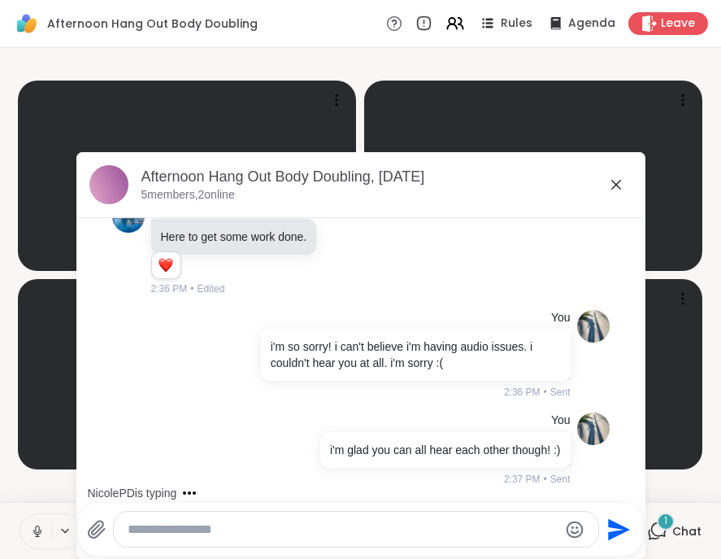
scroll to position [231, 0]
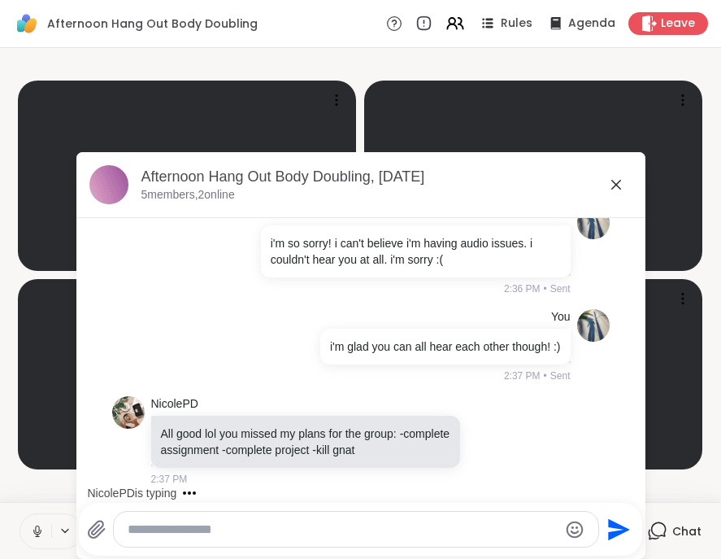
click at [202, 523] on textarea "Type your message" at bounding box center [343, 529] width 430 height 16
type textarea "*"
type textarea "**********"
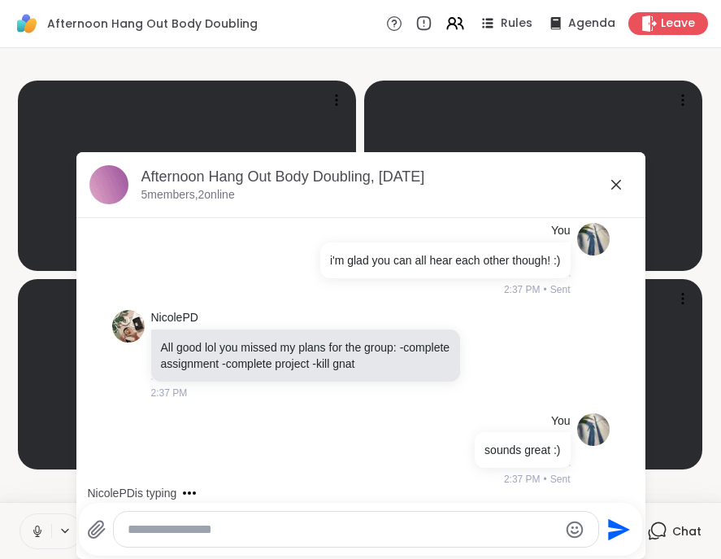
drag, startPoint x: 608, startPoint y: 184, endPoint x: 632, endPoint y: 271, distance: 90.4
click at [608, 184] on icon at bounding box center [617, 185] width 20 height 20
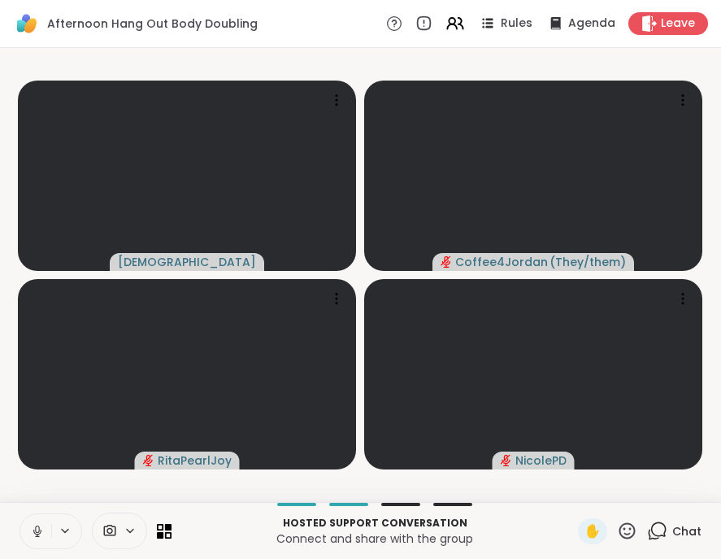
click at [651, 530] on icon at bounding box center [657, 530] width 20 height 20
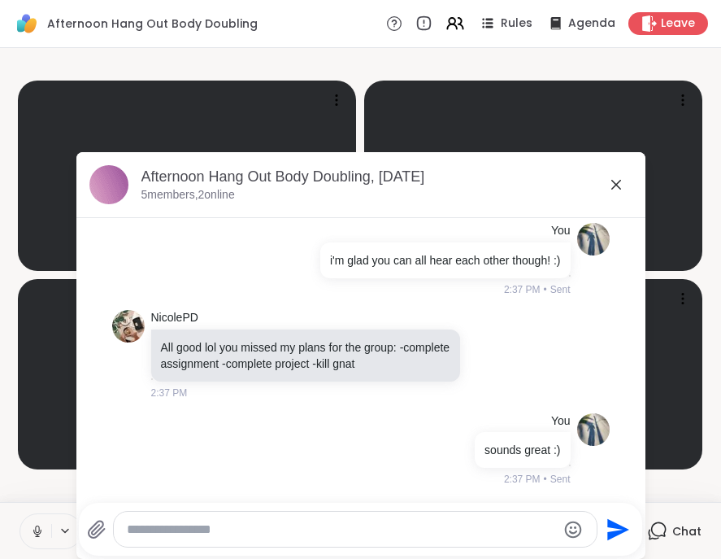
click at [194, 519] on div at bounding box center [355, 529] width 483 height 35
click at [159, 527] on textarea "Type your message" at bounding box center [342, 529] width 430 height 16
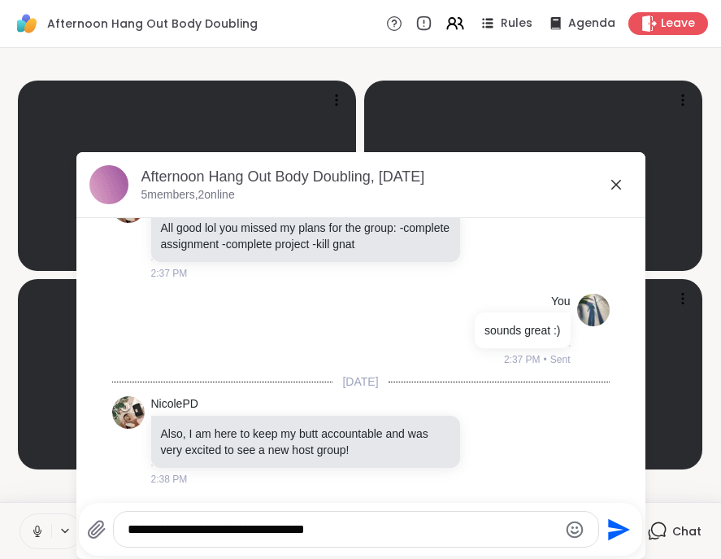
type textarea "**********"
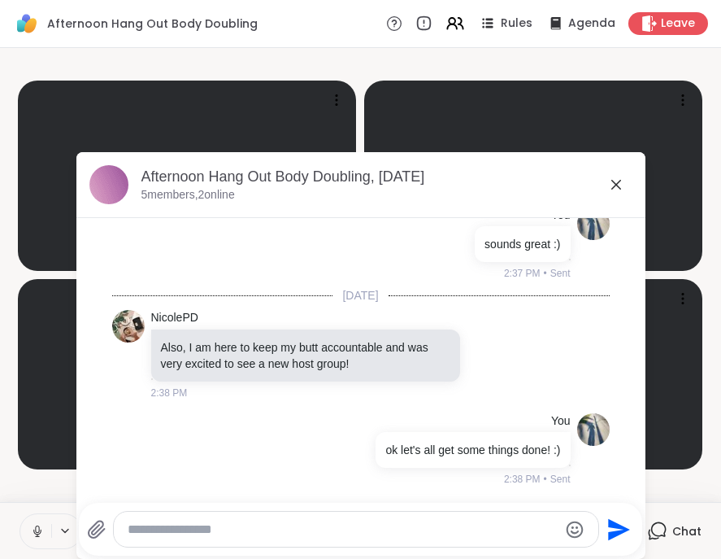
click at [34, 536] on icon at bounding box center [37, 531] width 15 height 15
click at [611, 192] on icon at bounding box center [617, 185] width 20 height 20
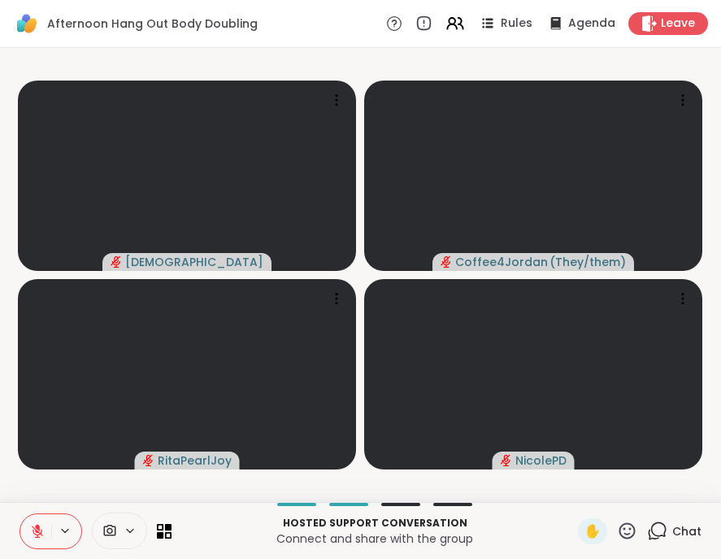
click at [648, 525] on icon at bounding box center [657, 530] width 20 height 20
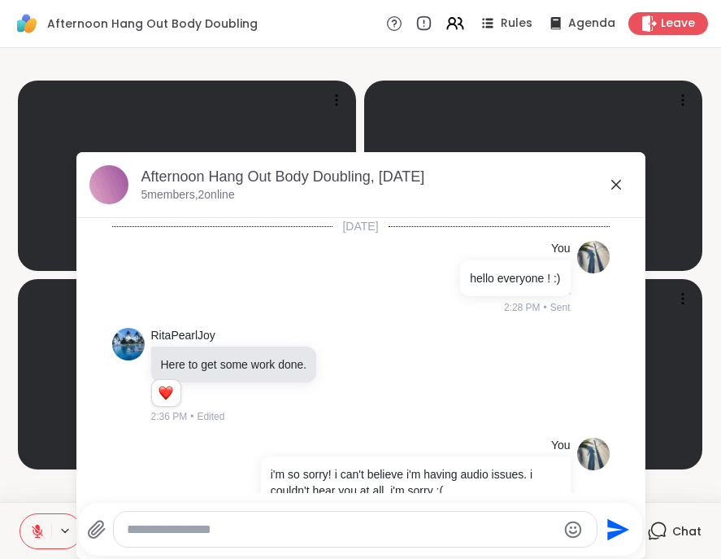
scroll to position [507, 0]
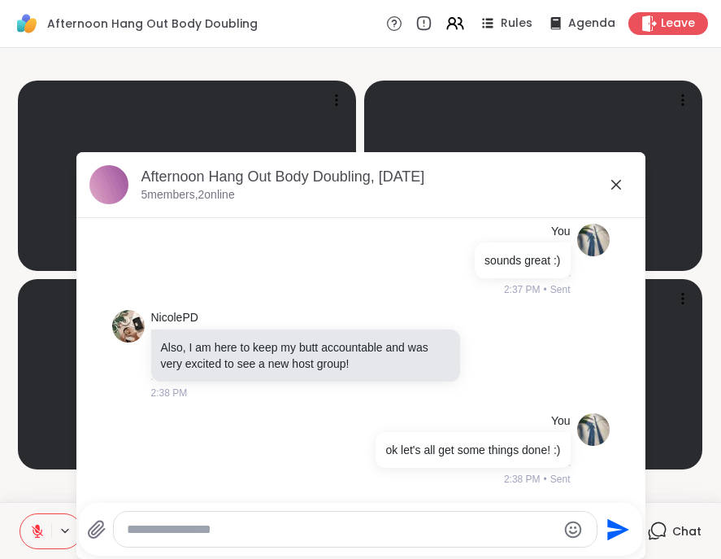
click at [610, 181] on icon at bounding box center [617, 185] width 20 height 20
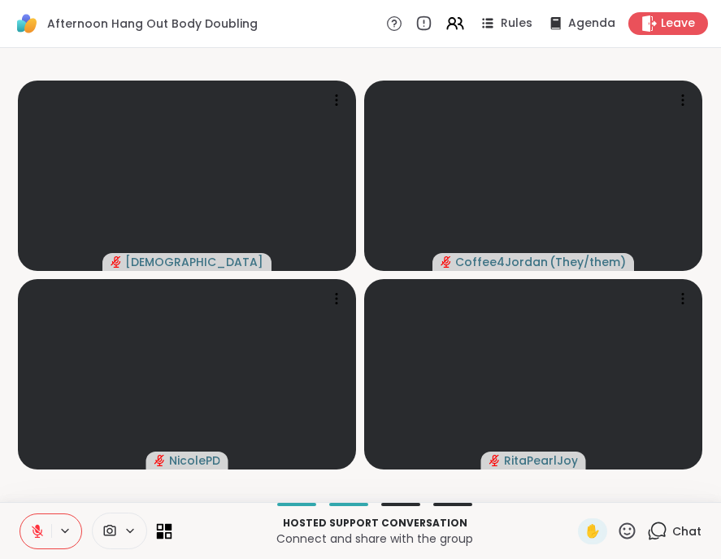
click at [163, 530] on icon at bounding box center [164, 530] width 15 height 15
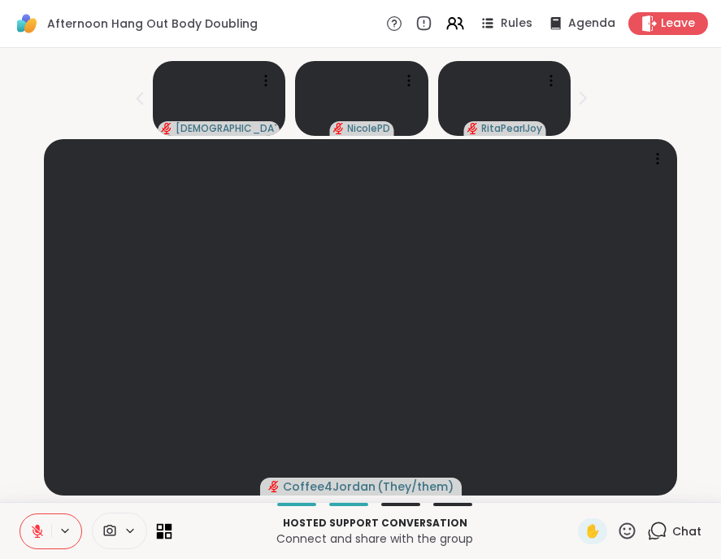
click at [163, 530] on icon at bounding box center [164, 530] width 15 height 15
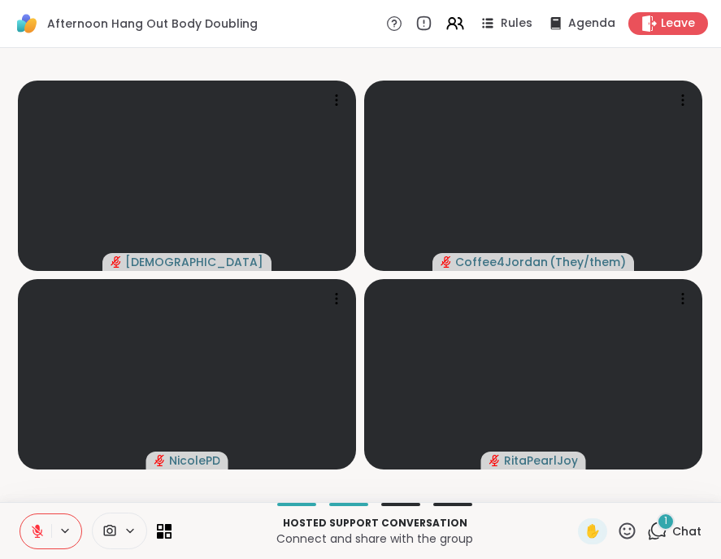
click at [647, 528] on icon at bounding box center [657, 530] width 20 height 20
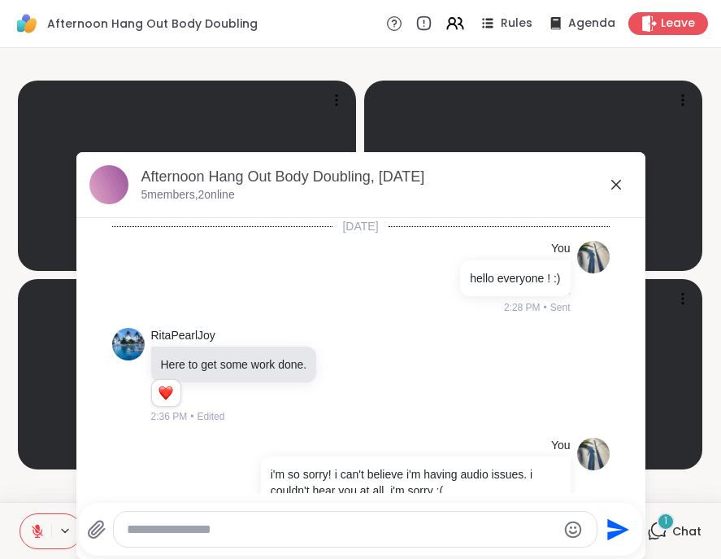
scroll to position [649, 0]
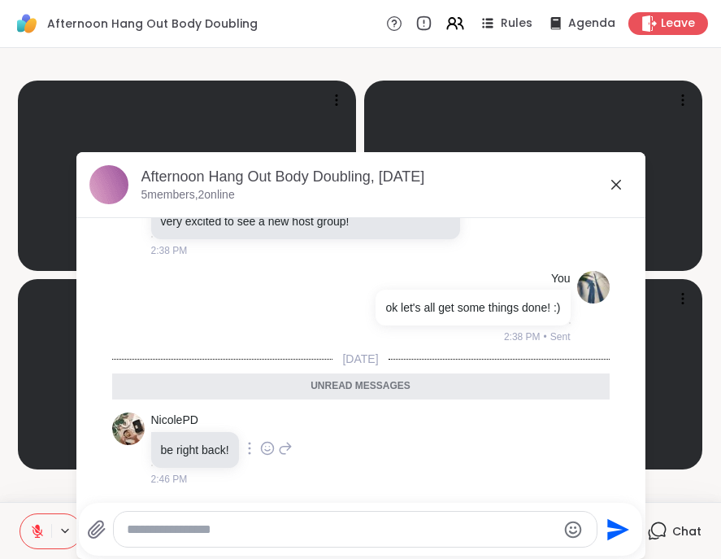
click at [262, 448] on icon at bounding box center [267, 448] width 15 height 16
click at [260, 422] on div "Select Reaction: Heart" at bounding box center [267, 422] width 15 height 15
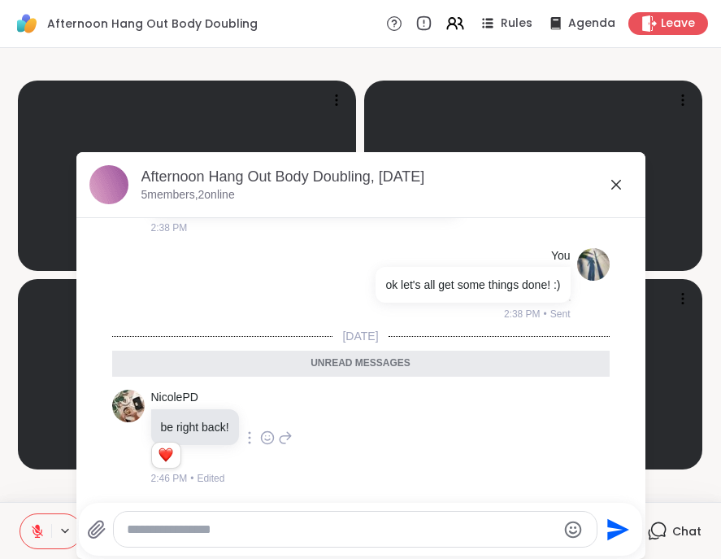
click at [236, 526] on textarea "Type your message" at bounding box center [342, 529] width 430 height 16
click at [612, 184] on icon at bounding box center [617, 185] width 10 height 10
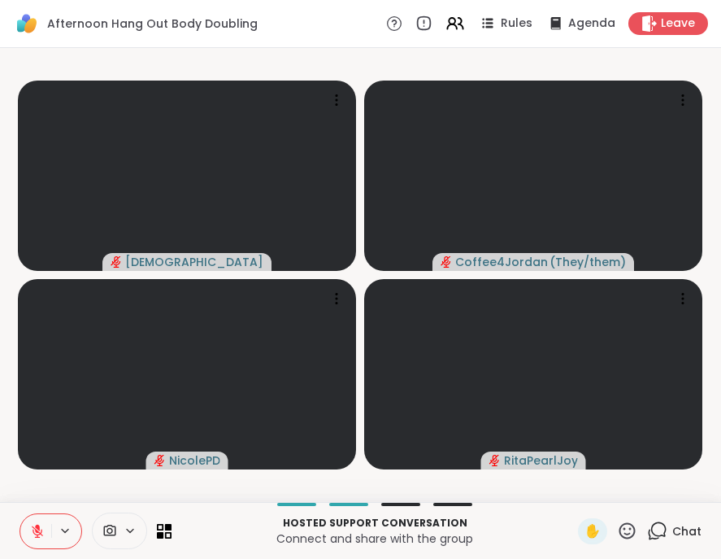
click at [650, 527] on icon at bounding box center [657, 530] width 20 height 20
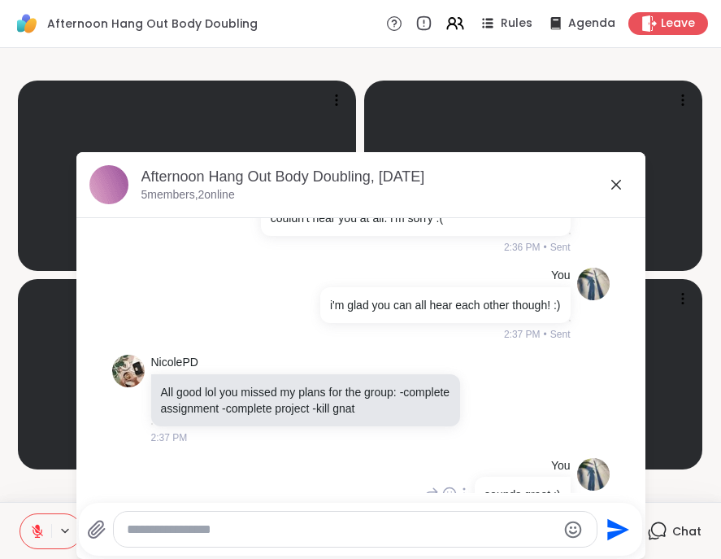
scroll to position [244, 0]
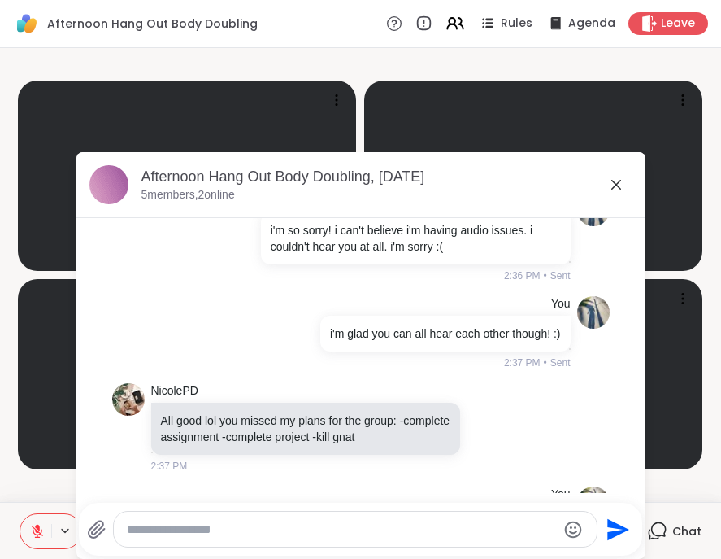
click at [607, 186] on icon at bounding box center [617, 185] width 20 height 20
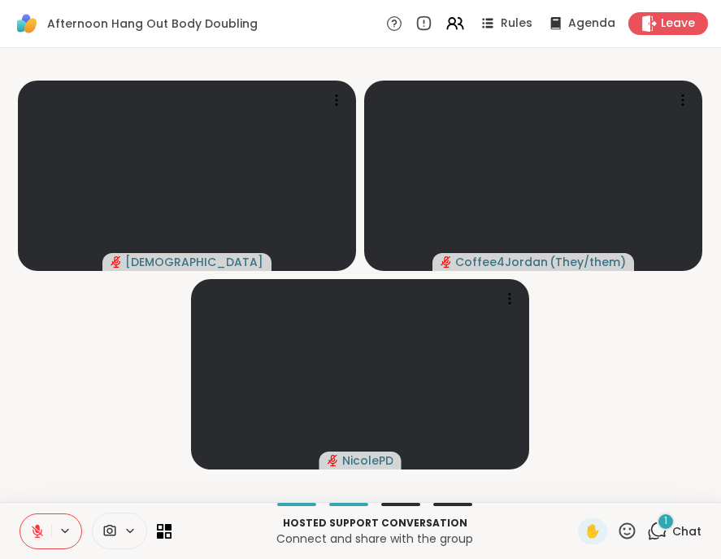
click at [657, 525] on div "1" at bounding box center [666, 521] width 18 height 18
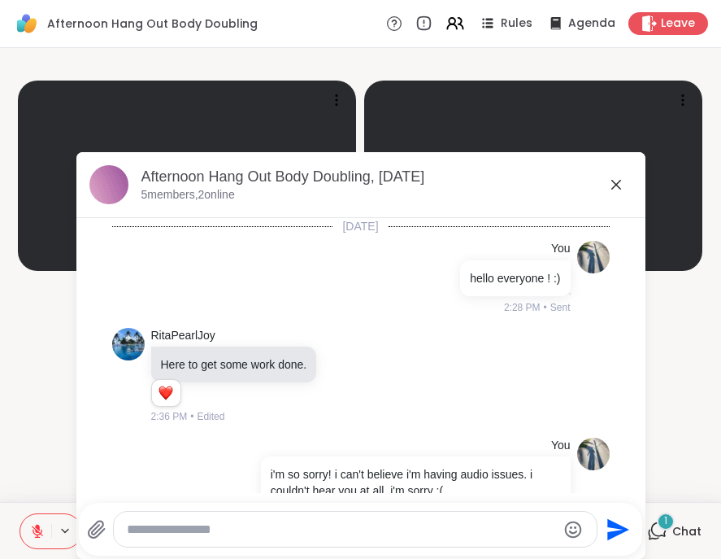
scroll to position [759, 0]
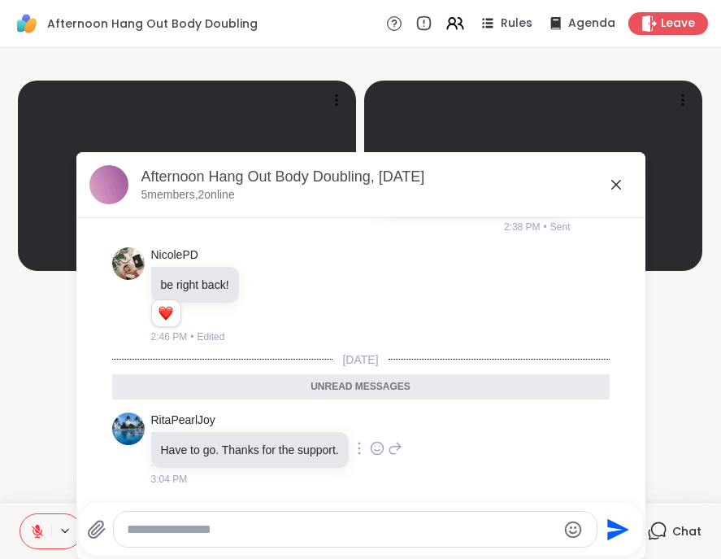
click at [372, 452] on icon at bounding box center [377, 448] width 15 height 16
click at [370, 417] on div "Select Reaction: Heart" at bounding box center [377, 422] width 15 height 15
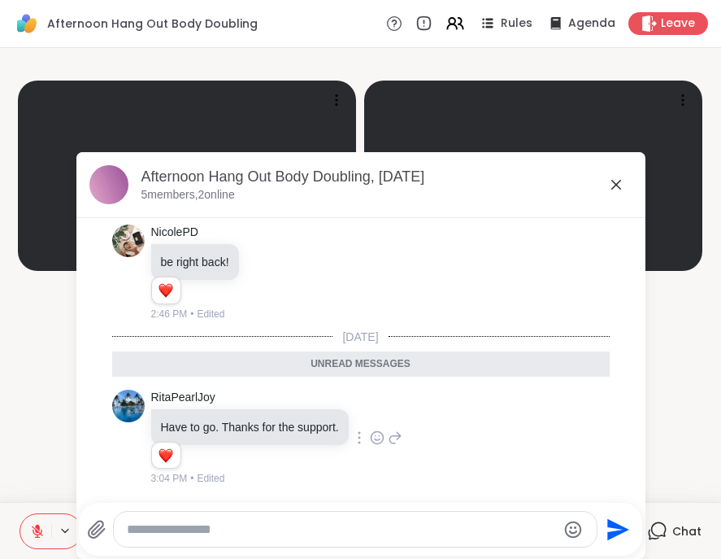
click at [359, 527] on textarea "Type your message" at bounding box center [342, 529] width 430 height 16
click at [612, 186] on icon at bounding box center [617, 185] width 10 height 10
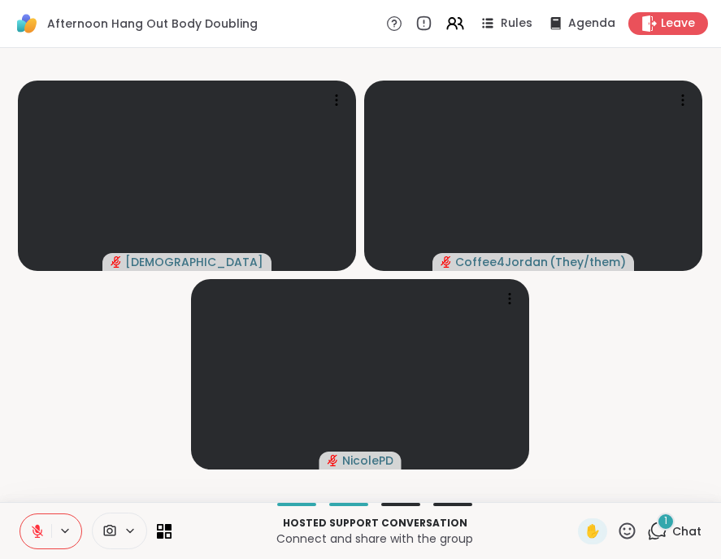
click at [654, 532] on icon at bounding box center [658, 529] width 15 height 15
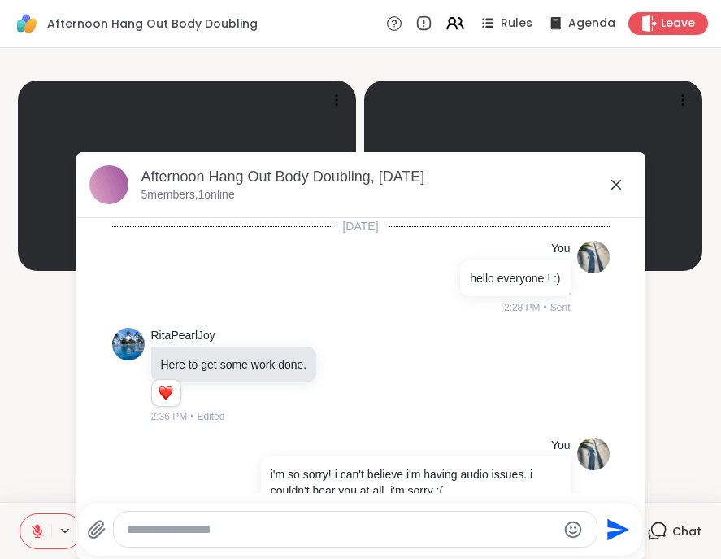
scroll to position [901, 0]
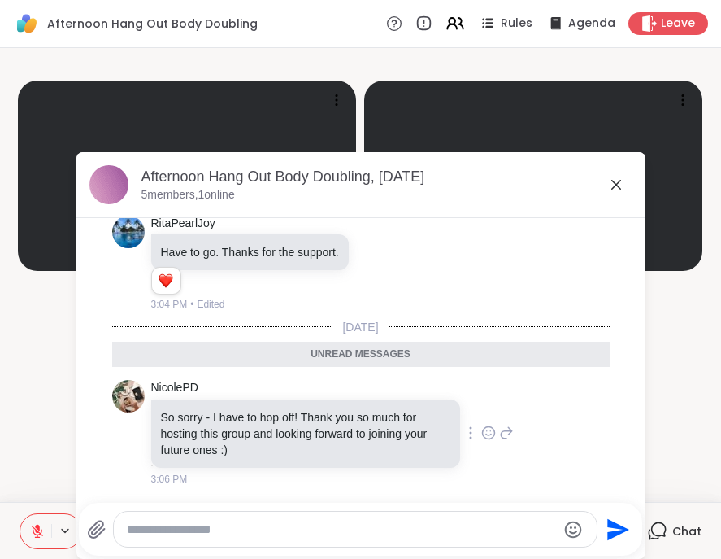
click at [481, 429] on icon at bounding box center [488, 433] width 15 height 16
click at [481, 401] on div "Select Reaction: Heart" at bounding box center [488, 406] width 15 height 15
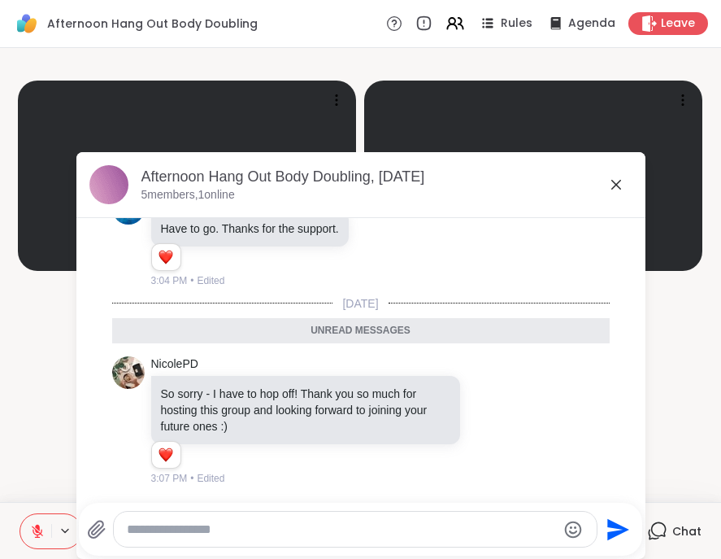
click at [281, 522] on textarea "Type your message" at bounding box center [342, 529] width 430 height 16
type textarea "*********"
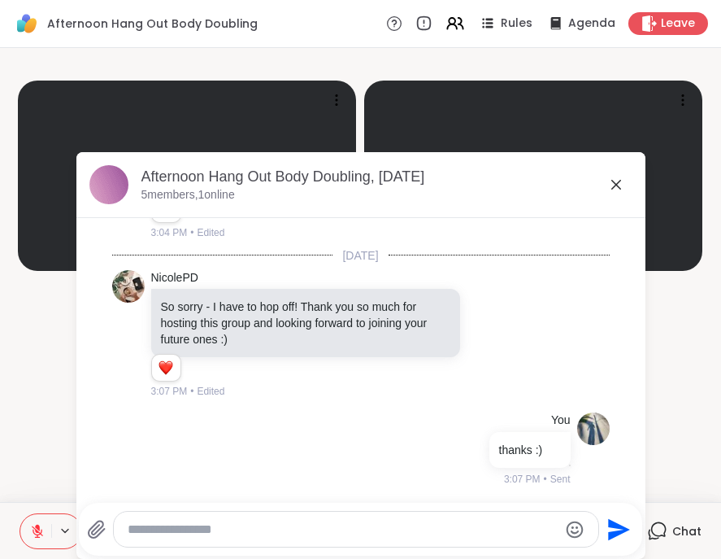
click at [607, 185] on icon at bounding box center [617, 185] width 20 height 20
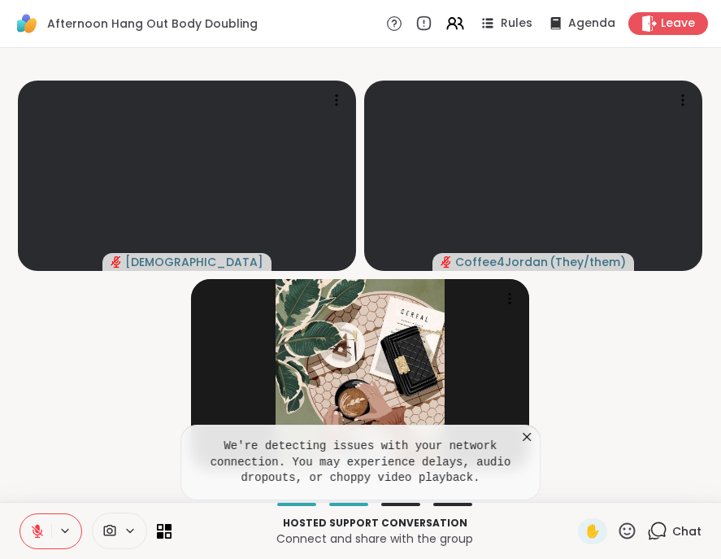
click at [526, 443] on icon at bounding box center [527, 437] width 16 height 16
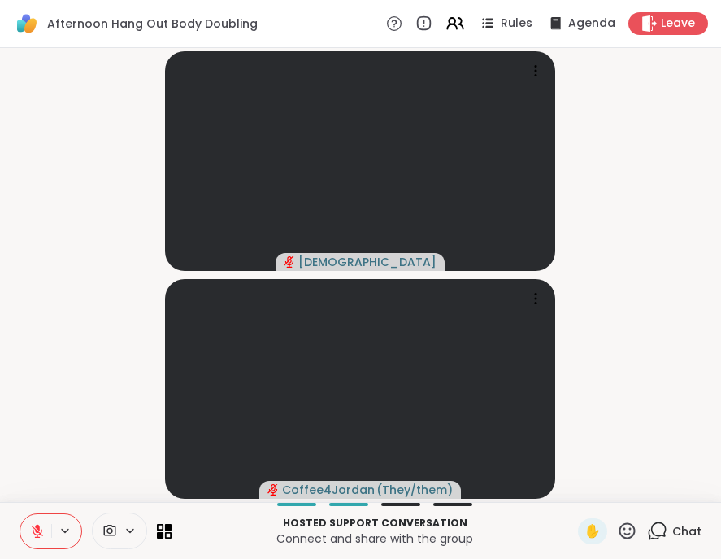
click at [33, 530] on icon at bounding box center [37, 530] width 11 height 11
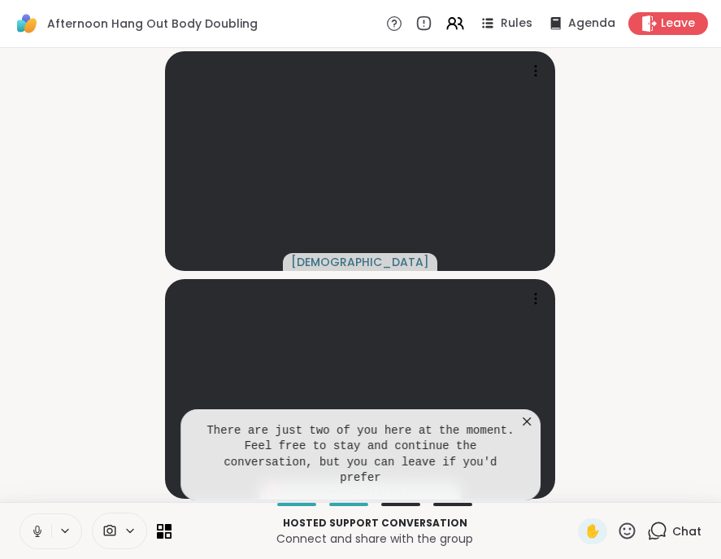
click at [526, 429] on icon at bounding box center [527, 421] width 16 height 16
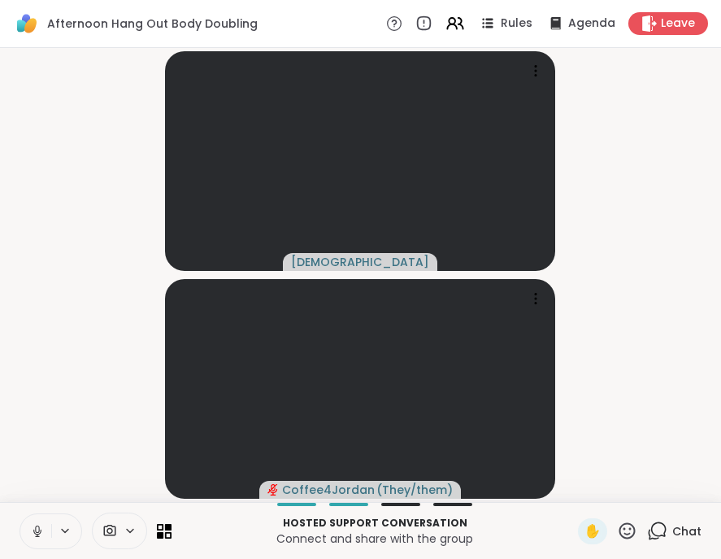
click at [33, 528] on icon at bounding box center [37, 531] width 15 height 15
click at [647, 533] on icon at bounding box center [657, 530] width 20 height 20
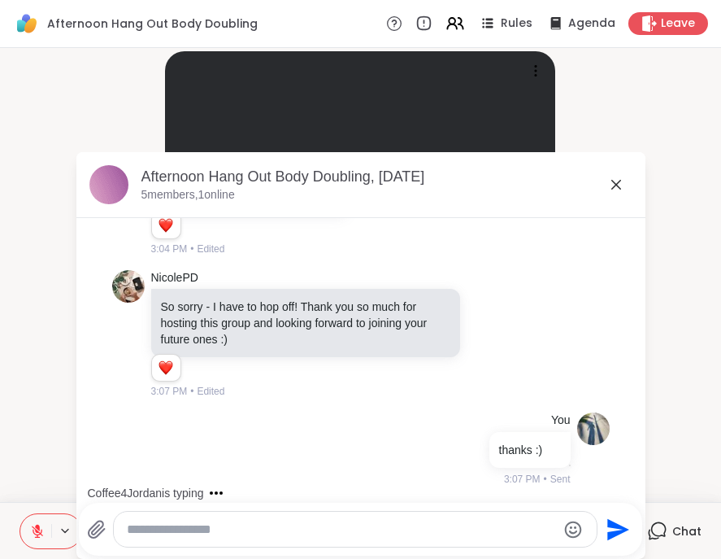
scroll to position [1059, 0]
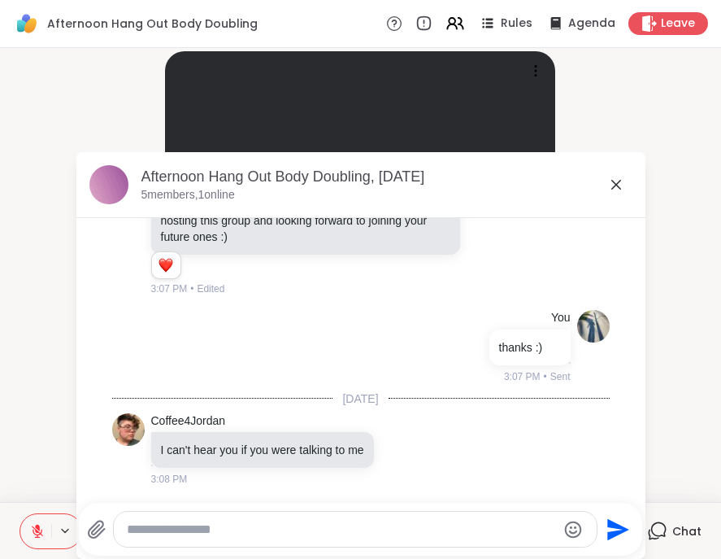
click at [403, 524] on textarea "Type your message" at bounding box center [342, 529] width 430 height 16
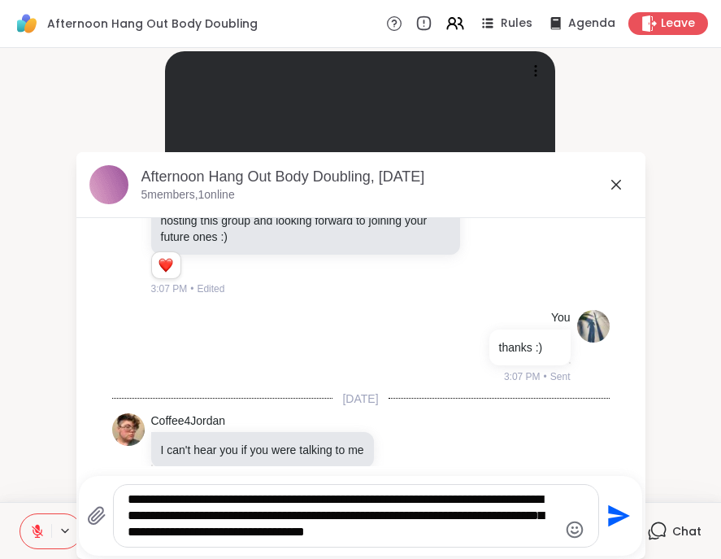
type textarea "**********"
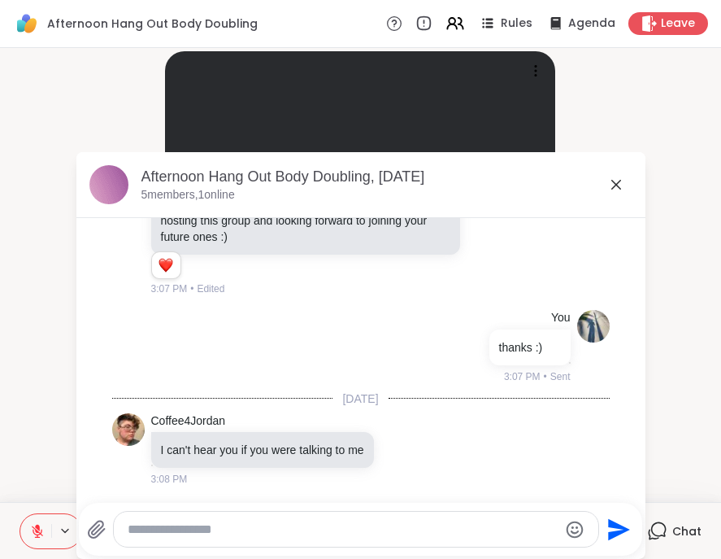
scroll to position [1195, 0]
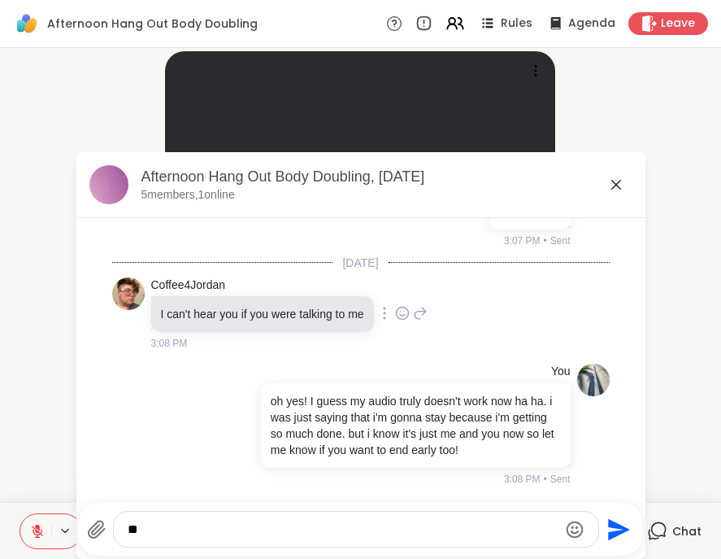
type textarea "*"
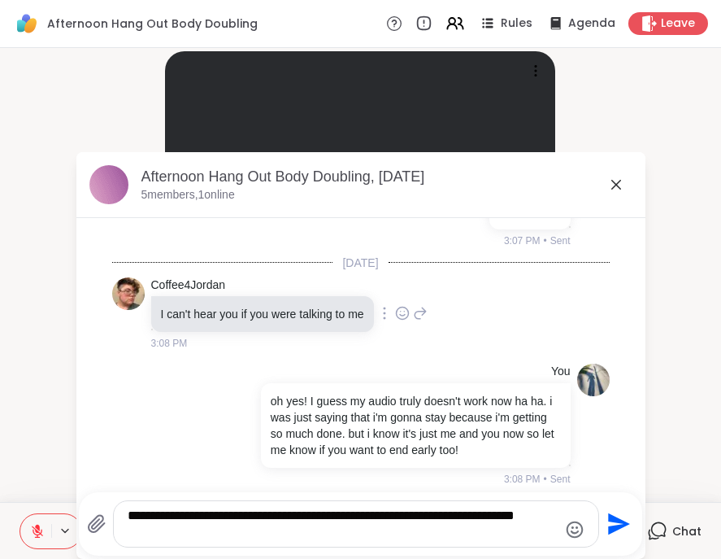
type textarea "**********"
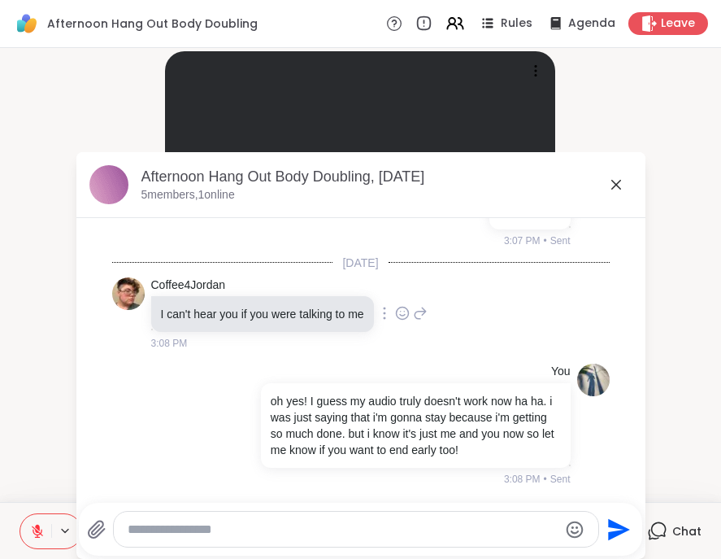
scroll to position [1297, 0]
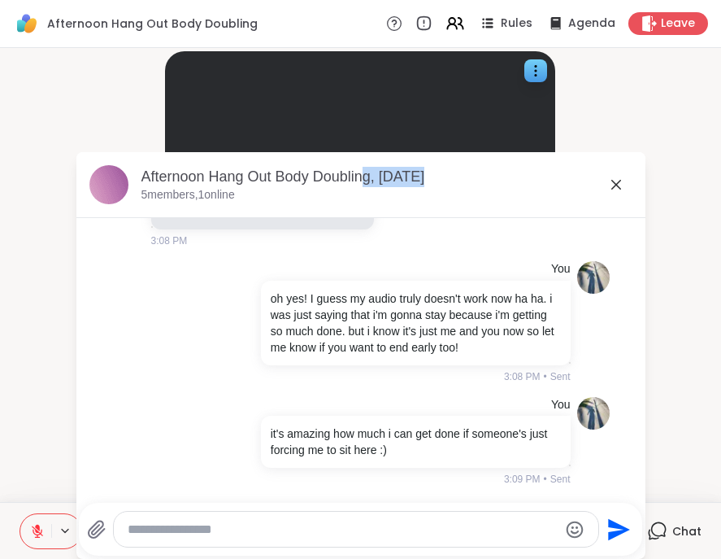
drag, startPoint x: 504, startPoint y: 175, endPoint x: 389, endPoint y: 148, distance: 118.6
click at [377, 150] on div "KarmaKat42 Coffee4Jordan ( They/them ) Afternoon Hang Out Body Doubling, [DATE]…" at bounding box center [360, 275] width 721 height 454
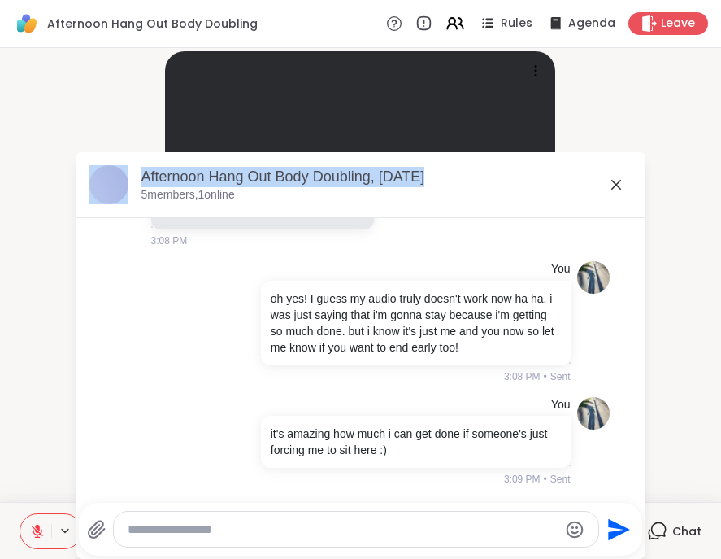
click at [456, 175] on div "Afternoon Hang Out Body Doubling, [DATE]" at bounding box center [387, 177] width 491 height 20
click at [528, 185] on div "Afternoon Hang Out Body Doubling, [DATE]" at bounding box center [387, 177] width 491 height 20
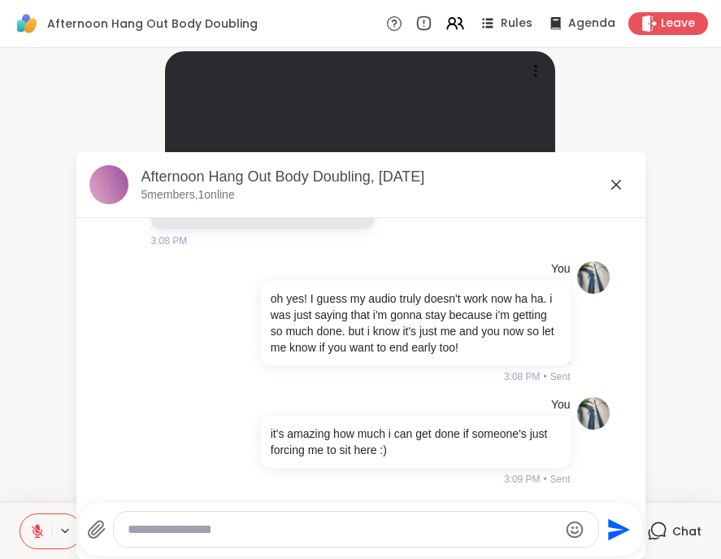
click at [617, 185] on icon at bounding box center [617, 185] width 20 height 20
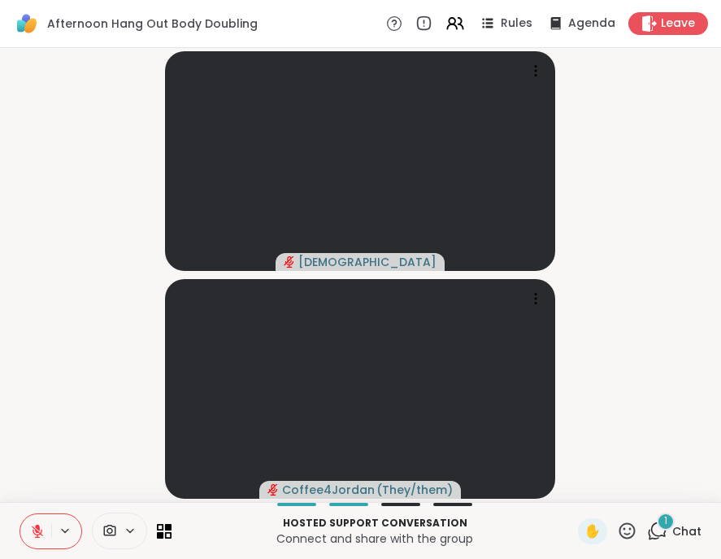
click at [647, 529] on icon at bounding box center [657, 530] width 20 height 20
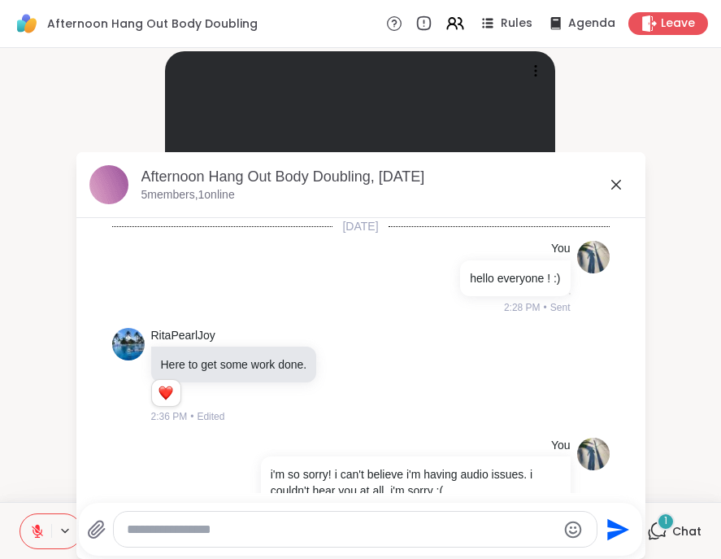
scroll to position [1439, 0]
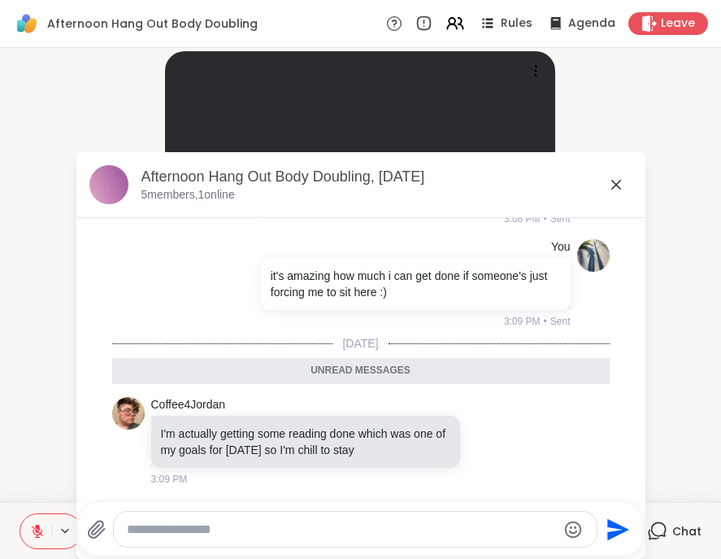
click at [191, 533] on textarea "Type your message" at bounding box center [342, 529] width 430 height 16
type textarea "**********"
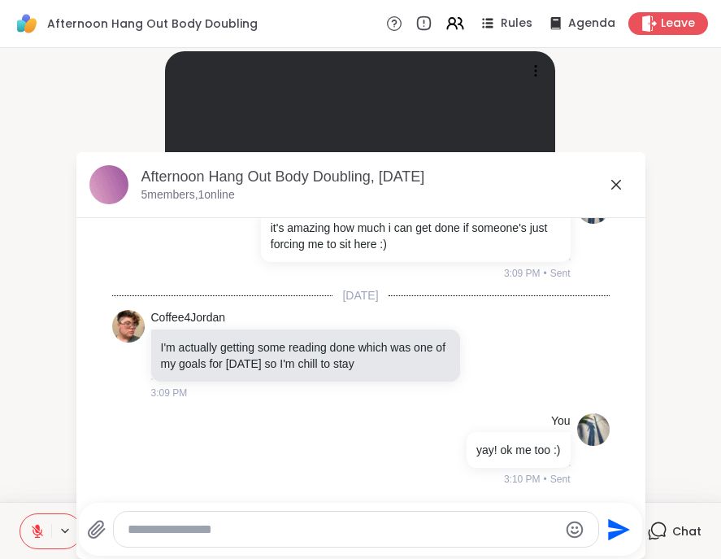
click at [615, 183] on icon at bounding box center [617, 185] width 20 height 20
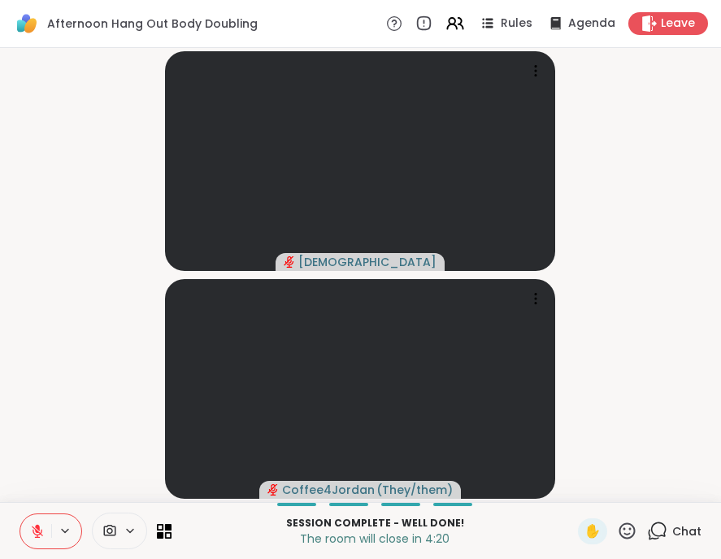
click at [647, 524] on icon at bounding box center [657, 530] width 20 height 20
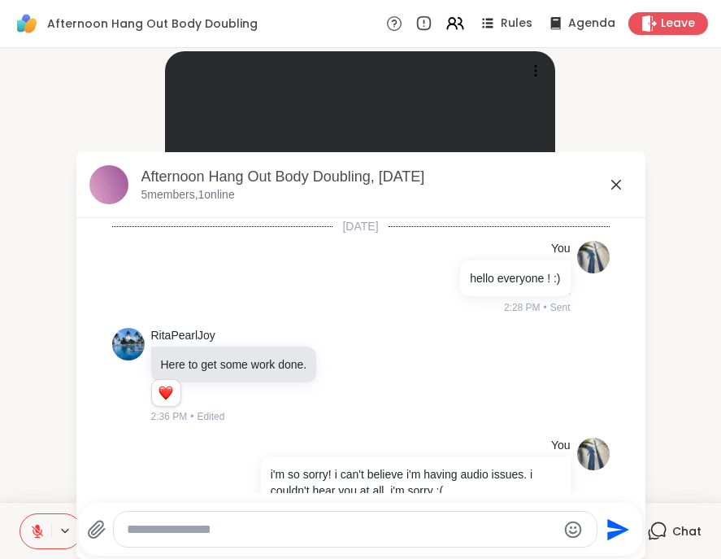
scroll to position [1470, 0]
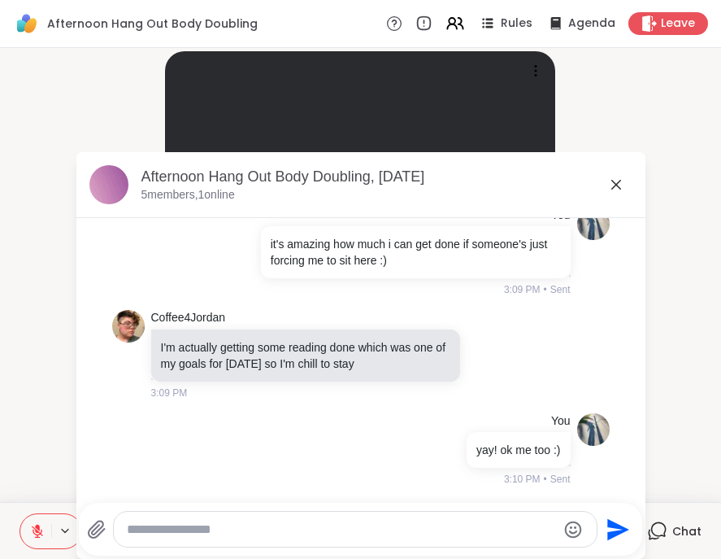
click at [291, 530] on textarea "Type your message" at bounding box center [342, 529] width 430 height 16
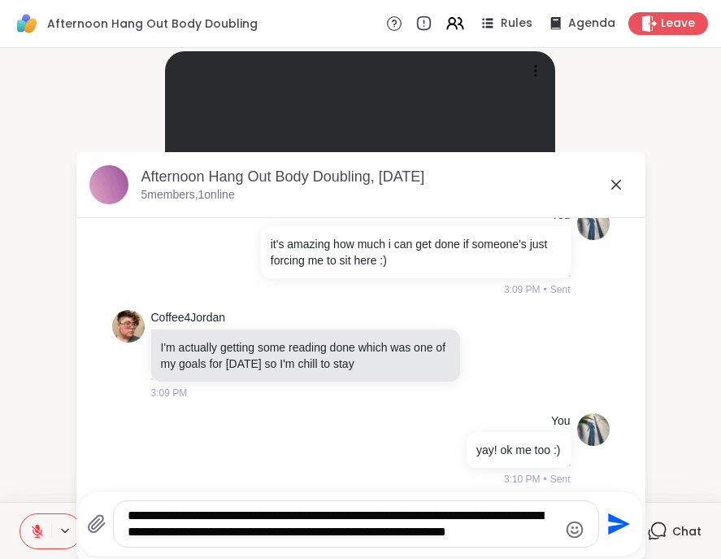
type textarea "**********"
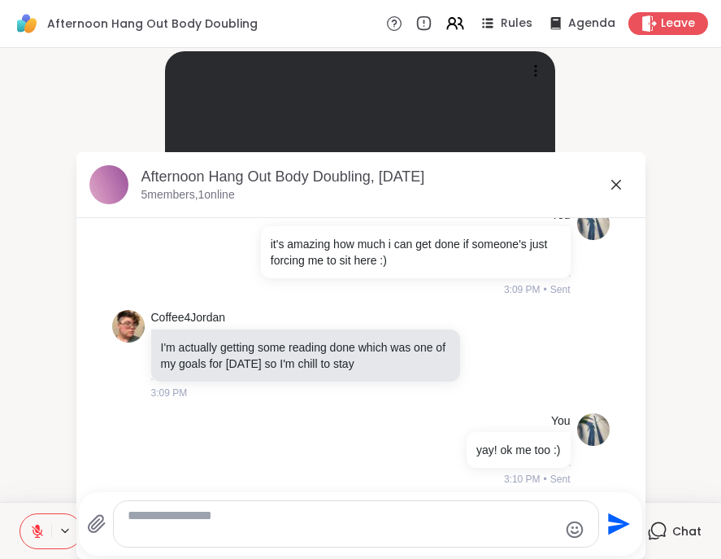
scroll to position [1590, 0]
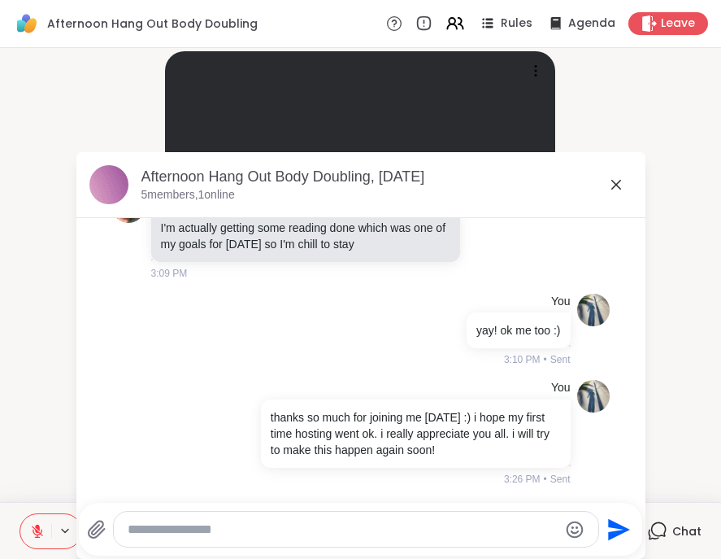
click at [612, 181] on icon at bounding box center [617, 185] width 10 height 10
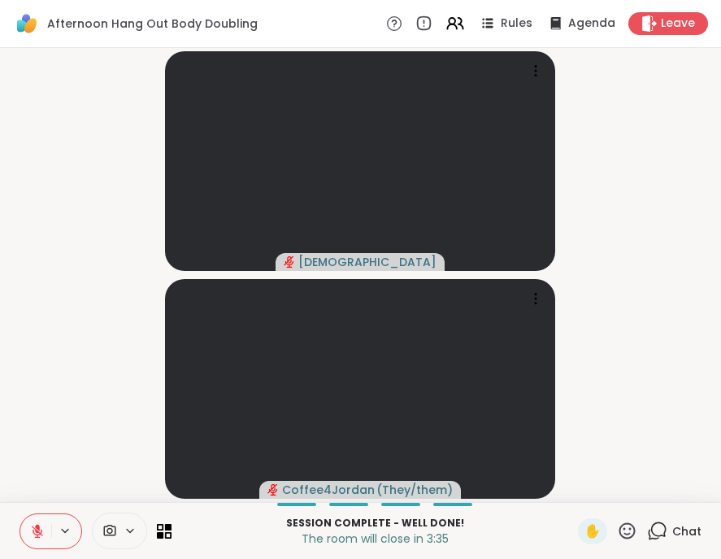
click at [651, 538] on icon at bounding box center [657, 530] width 20 height 20
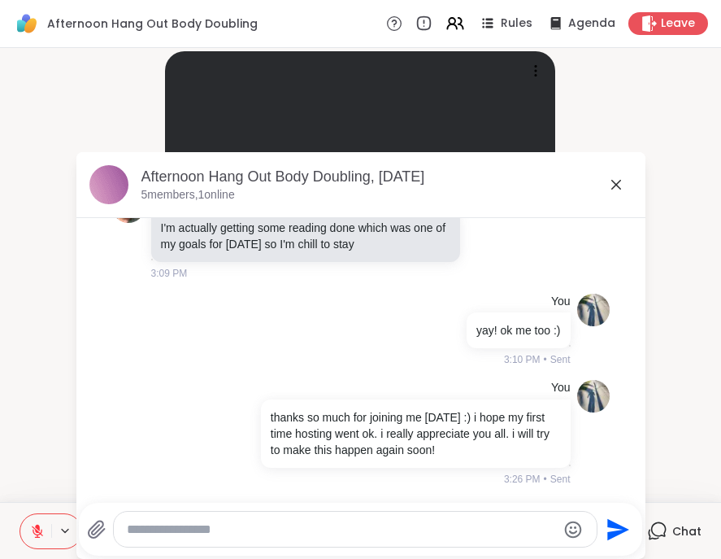
click at [397, 537] on textarea "Type your message" at bounding box center [342, 529] width 430 height 16
type textarea "**********"
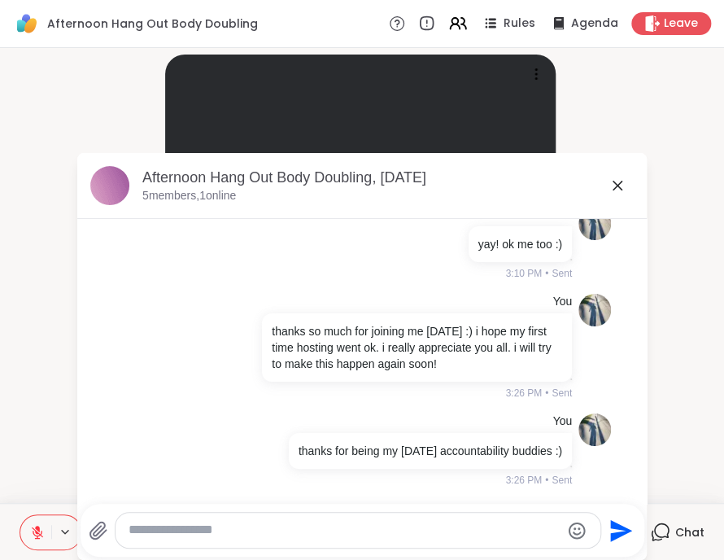
scroll to position [1670, 0]
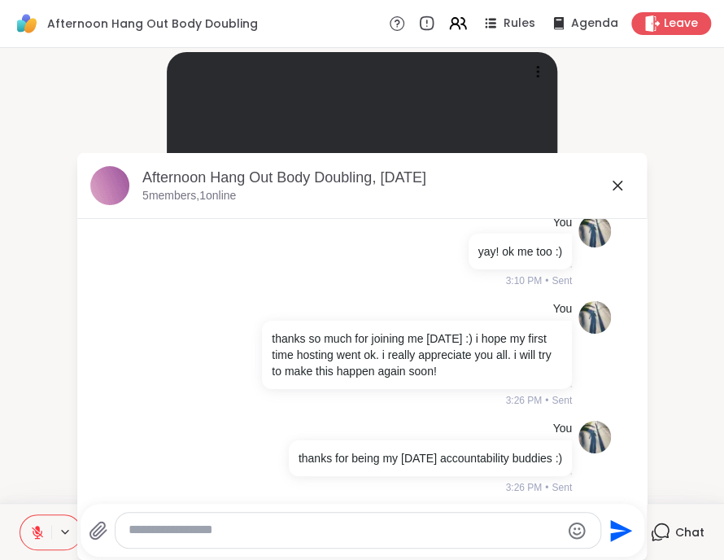
click at [614, 192] on icon at bounding box center [618, 186] width 20 height 20
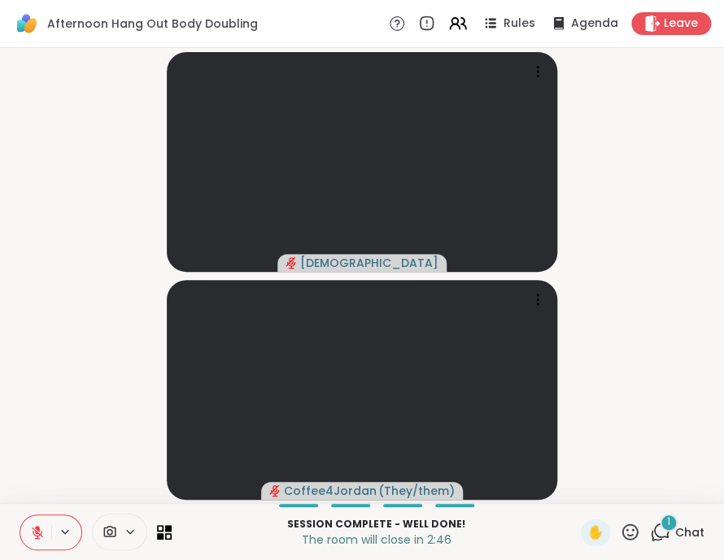
click at [650, 526] on icon at bounding box center [660, 531] width 20 height 20
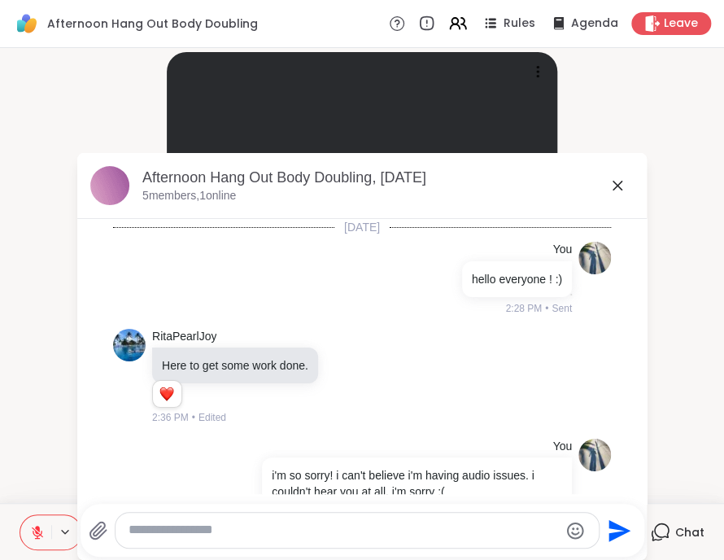
scroll to position [1812, 0]
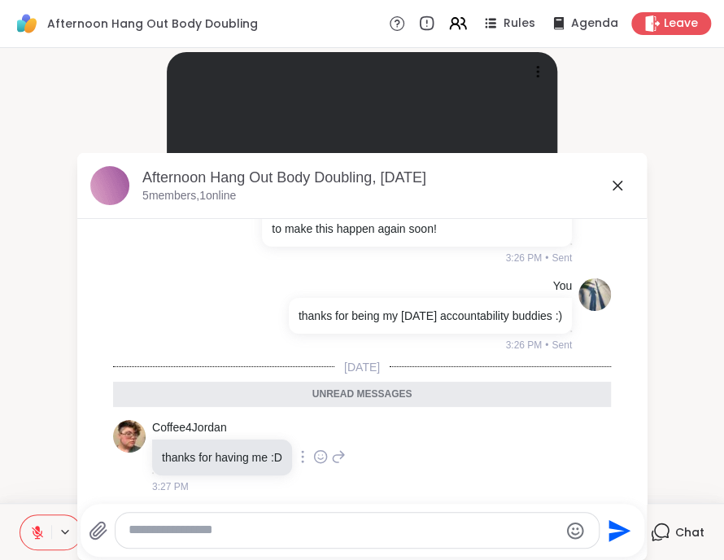
click at [313, 453] on icon at bounding box center [320, 456] width 15 height 16
click at [313, 429] on div "Select Reaction: Heart" at bounding box center [320, 430] width 15 height 15
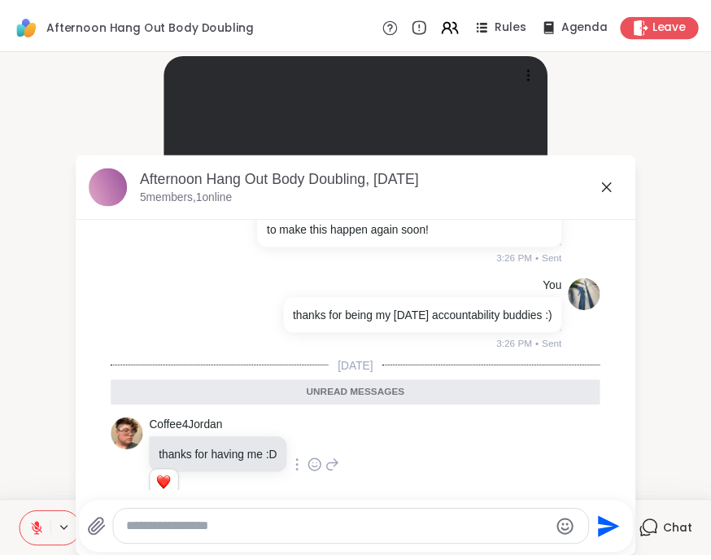
scroll to position [1835, 0]
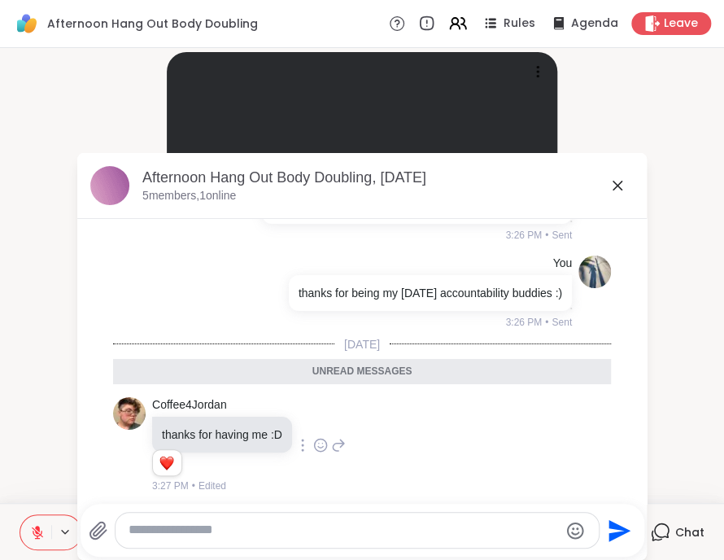
click at [612, 186] on icon at bounding box center [617, 186] width 10 height 10
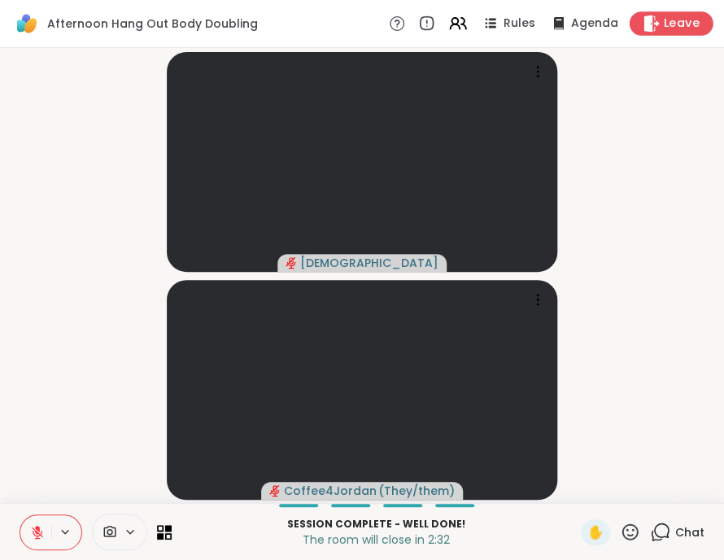
click at [676, 24] on span "Leave" at bounding box center [682, 23] width 36 height 17
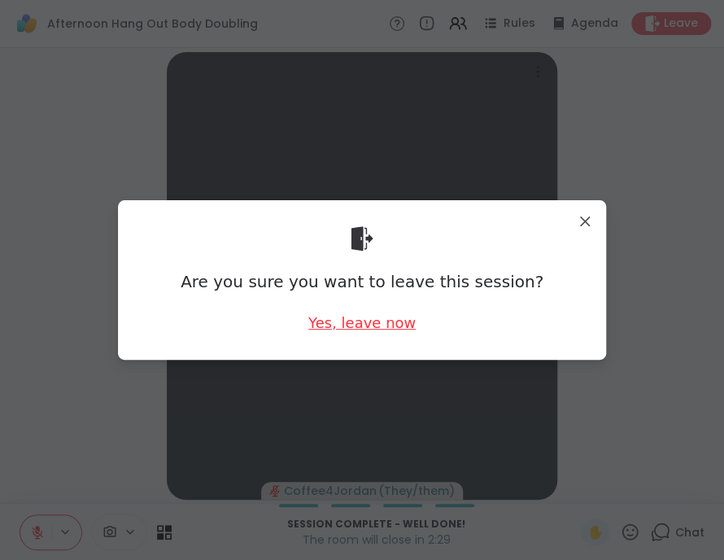
click at [355, 315] on div "Yes, leave now" at bounding box center [361, 322] width 107 height 20
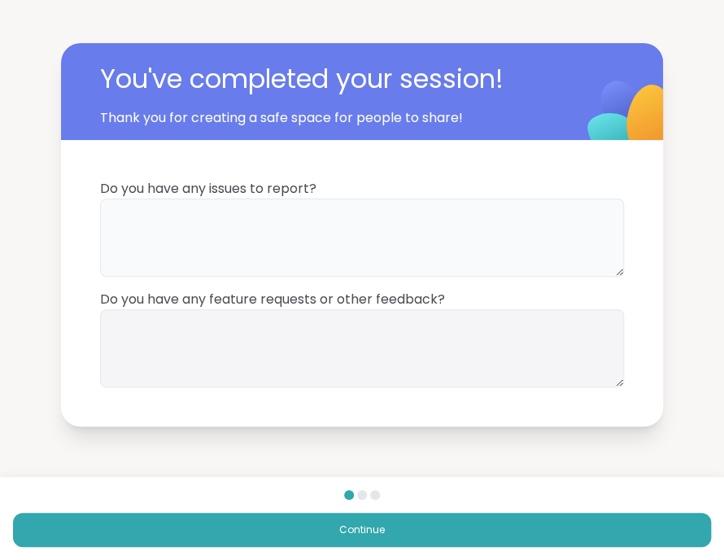
click at [455, 258] on textarea at bounding box center [362, 237] width 524 height 78
type textarea "**********"
click at [375, 352] on textarea at bounding box center [362, 348] width 524 height 78
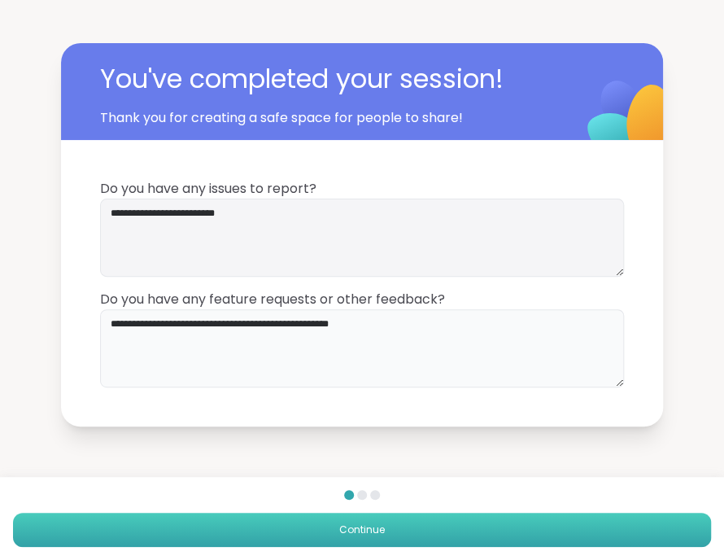
type textarea "**********"
click at [455, 536] on button "Continue" at bounding box center [362, 529] width 698 height 34
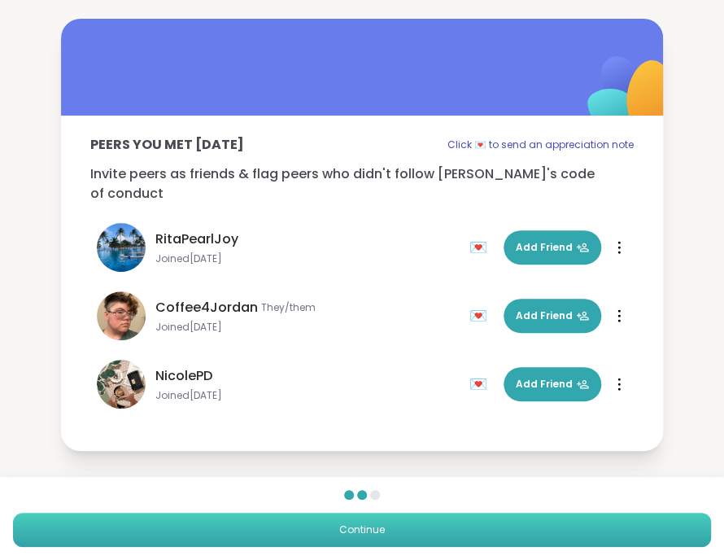
click at [410, 525] on button "Continue" at bounding box center [362, 529] width 698 height 34
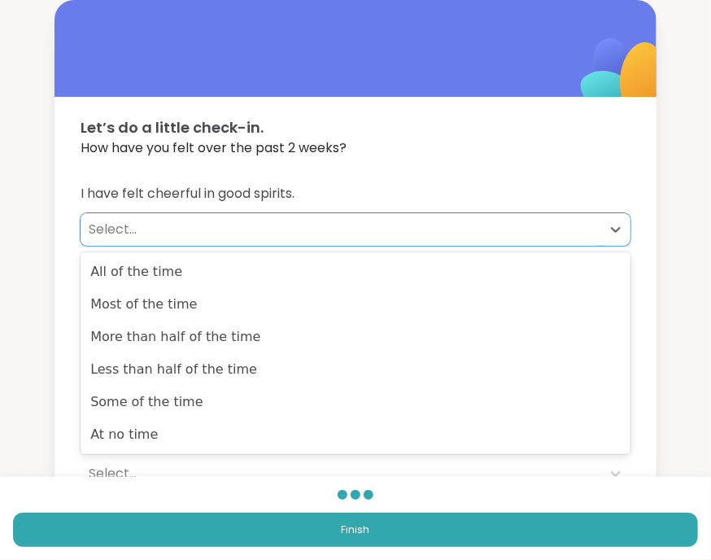
click at [242, 223] on div "Select..." at bounding box center [341, 230] width 504 height 20
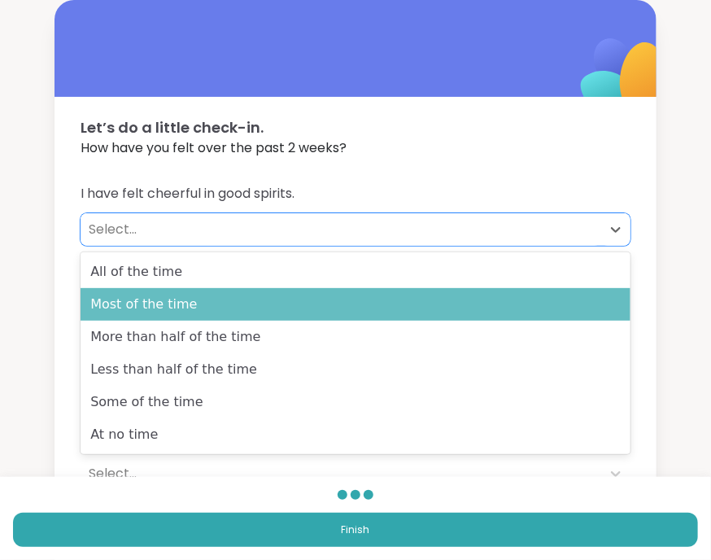
click at [221, 296] on div "Most of the time" at bounding box center [356, 304] width 550 height 33
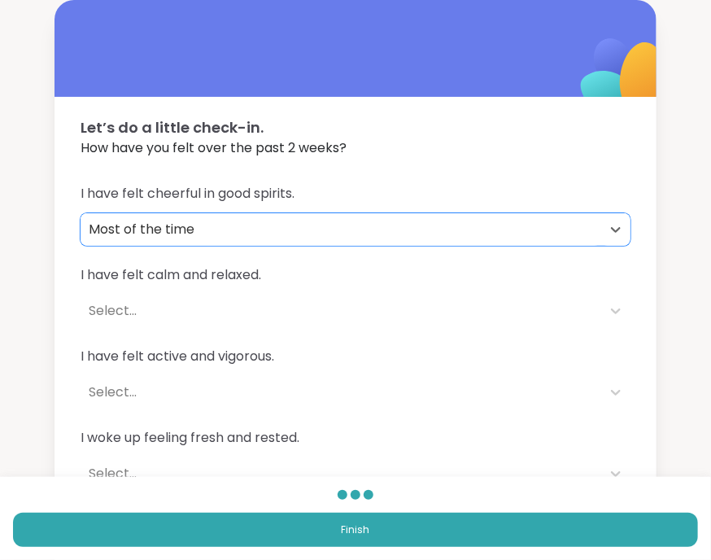
click at [216, 307] on div "Select..." at bounding box center [341, 311] width 504 height 20
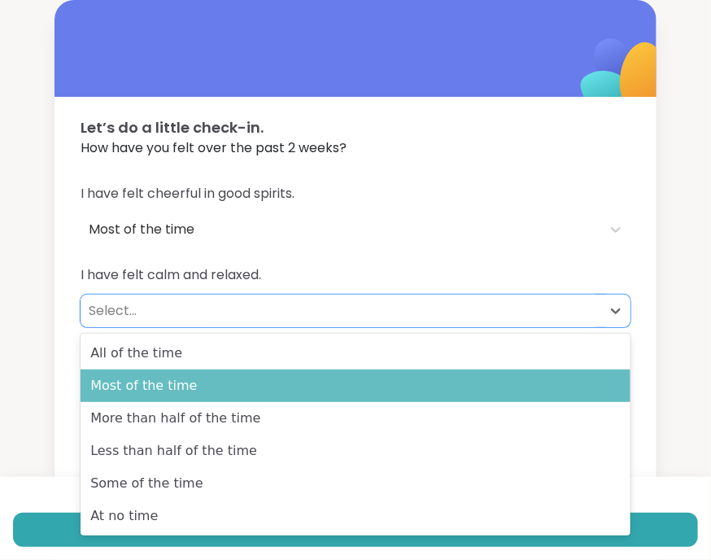
click at [216, 388] on div "Most of the time" at bounding box center [356, 385] width 550 height 33
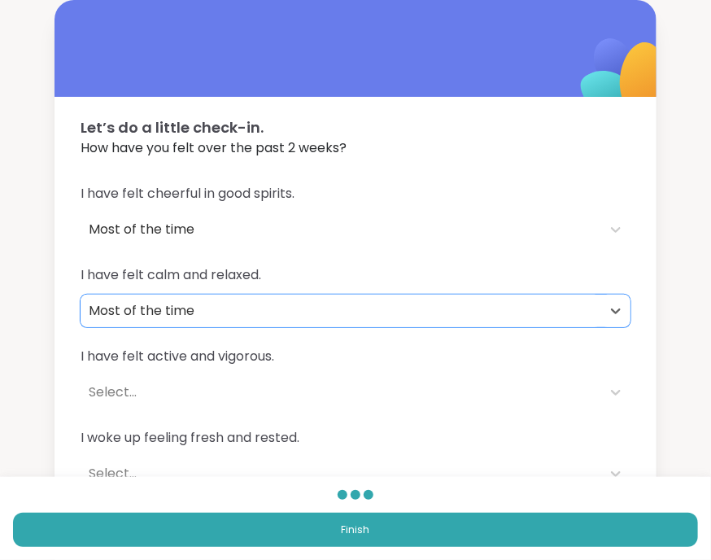
click at [216, 392] on div "Select..." at bounding box center [341, 392] width 504 height 20
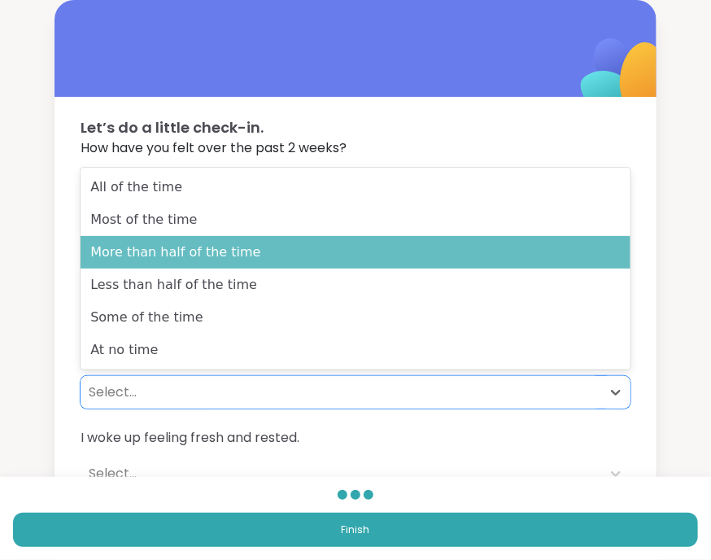
click at [198, 253] on div "More than half of the time" at bounding box center [356, 252] width 550 height 33
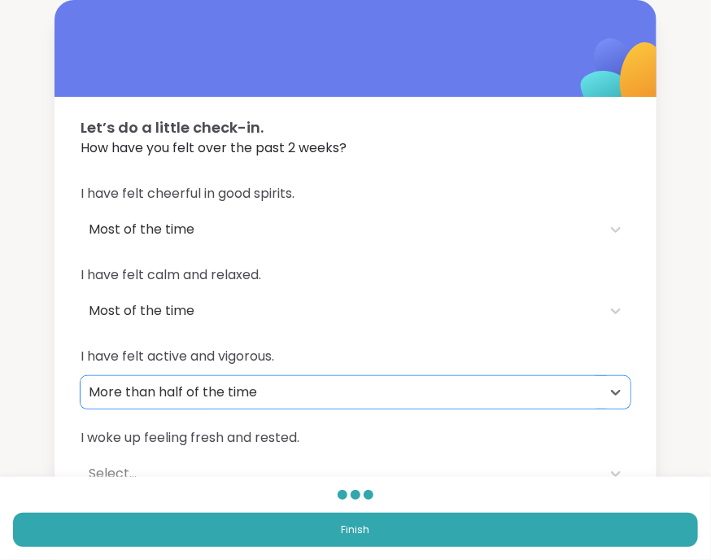
click at [244, 460] on div "Select..." at bounding box center [341, 473] width 520 height 33
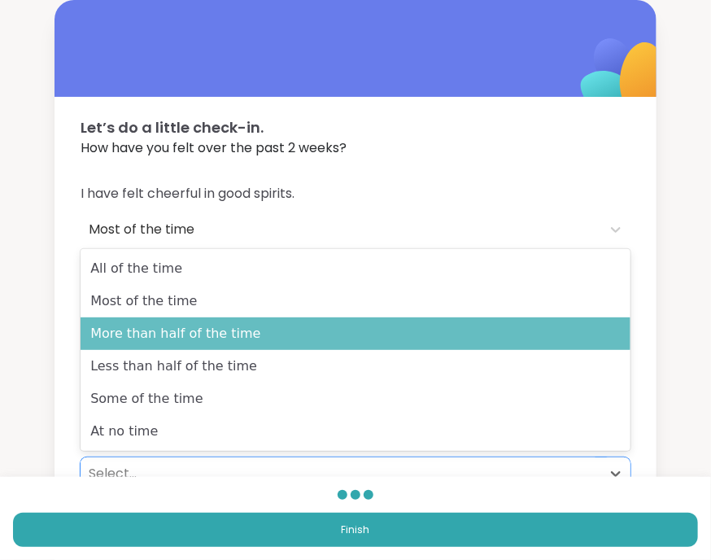
click at [201, 334] on div "More than half of the time" at bounding box center [356, 333] width 550 height 33
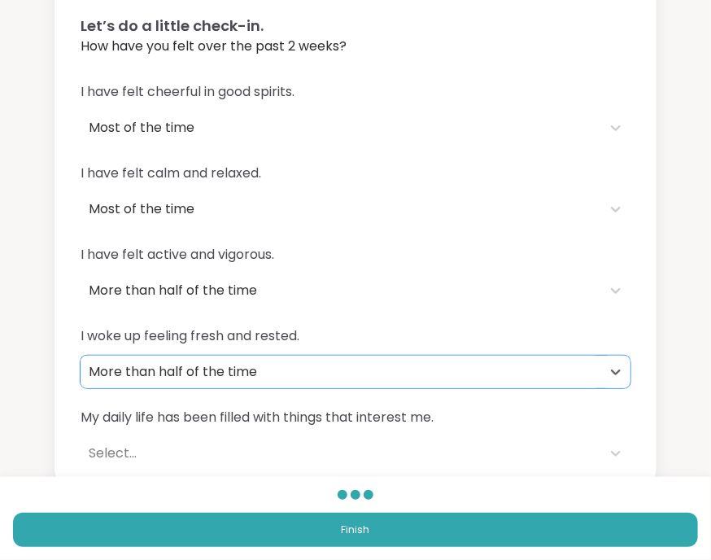
scroll to position [122, 0]
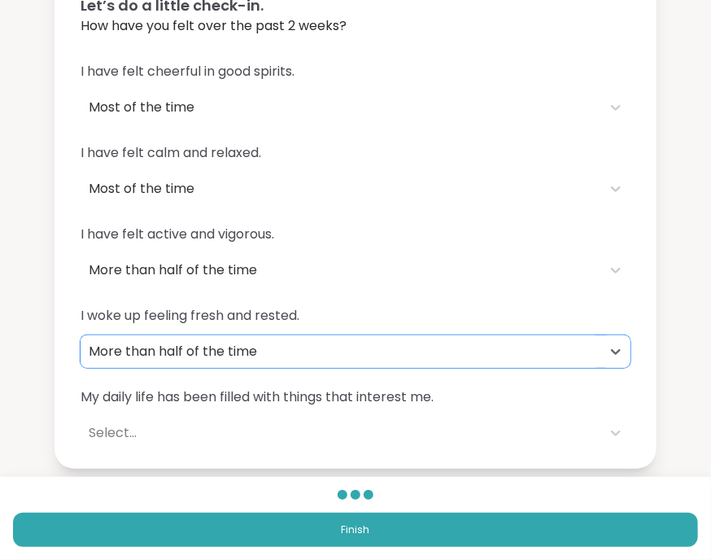
click at [303, 432] on div "Select..." at bounding box center [341, 433] width 504 height 20
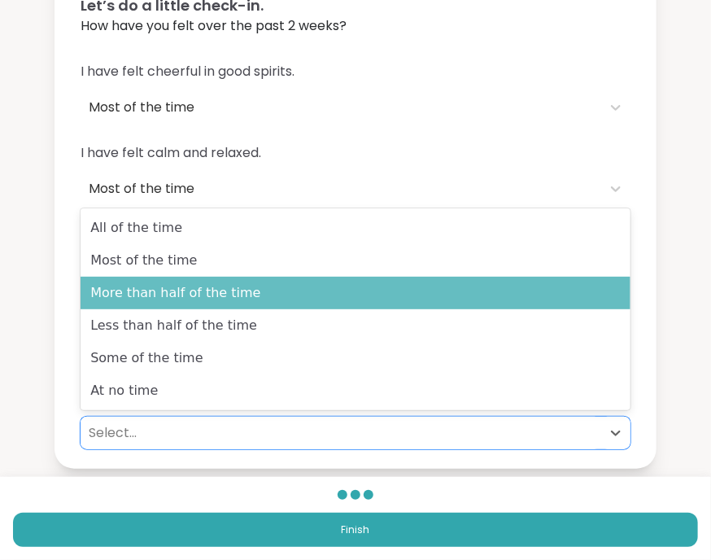
click at [206, 288] on div "More than half of the time" at bounding box center [356, 293] width 550 height 33
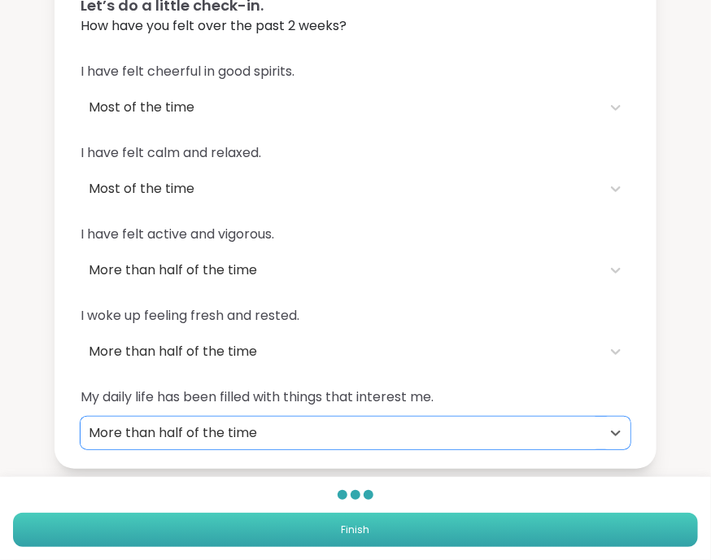
click at [381, 539] on button "Finish" at bounding box center [355, 529] width 685 height 34
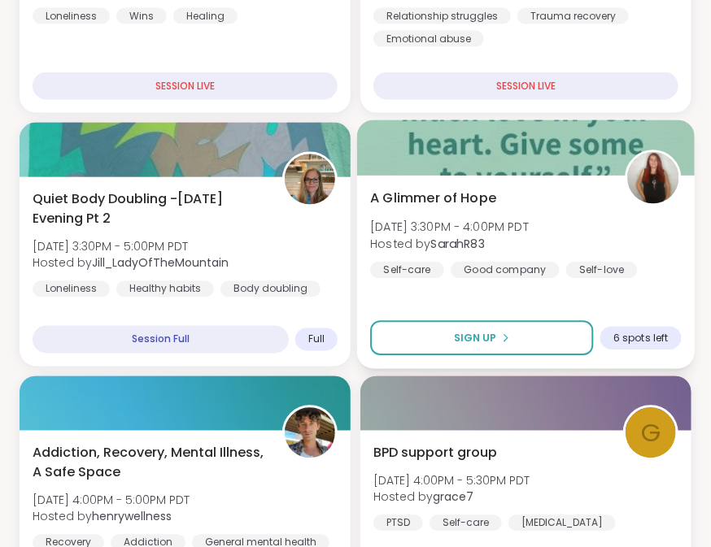
scroll to position [732, 0]
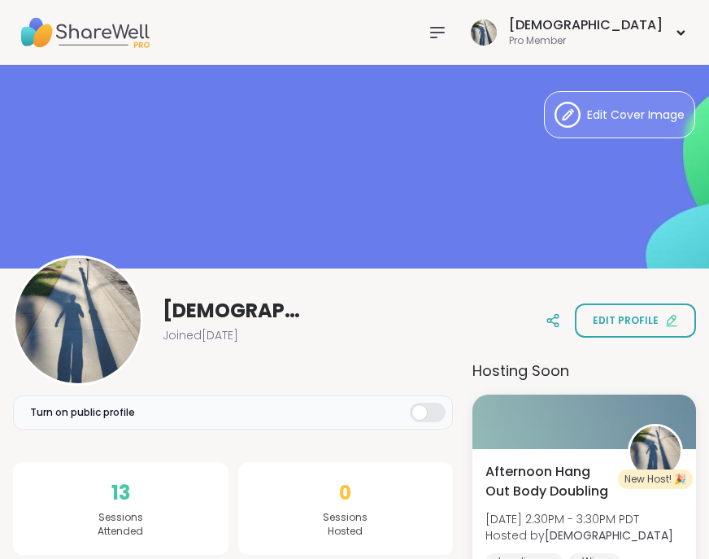
click at [447, 28] on icon at bounding box center [438, 33] width 20 height 20
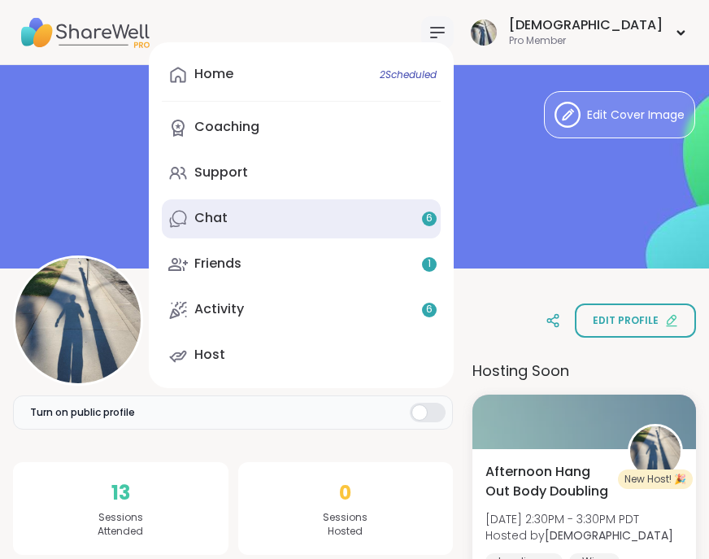
click at [332, 226] on link "Chat 6" at bounding box center [301, 218] width 279 height 39
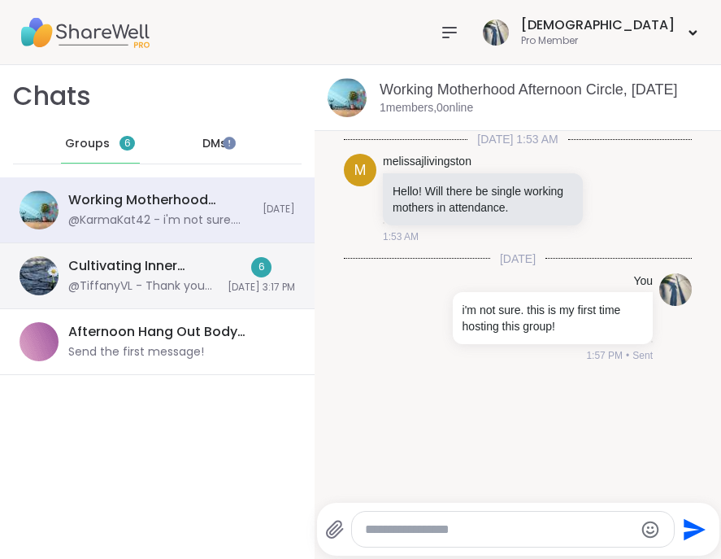
click at [103, 269] on div "Cultivating Inner Strength: Emotional Regulation, Sep 09" at bounding box center [143, 266] width 150 height 18
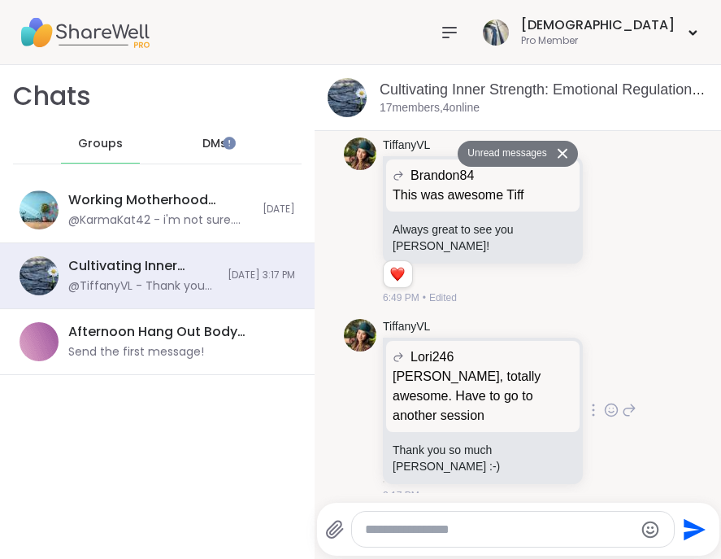
scroll to position [7457, 0]
